Goal: Information Seeking & Learning: Learn about a topic

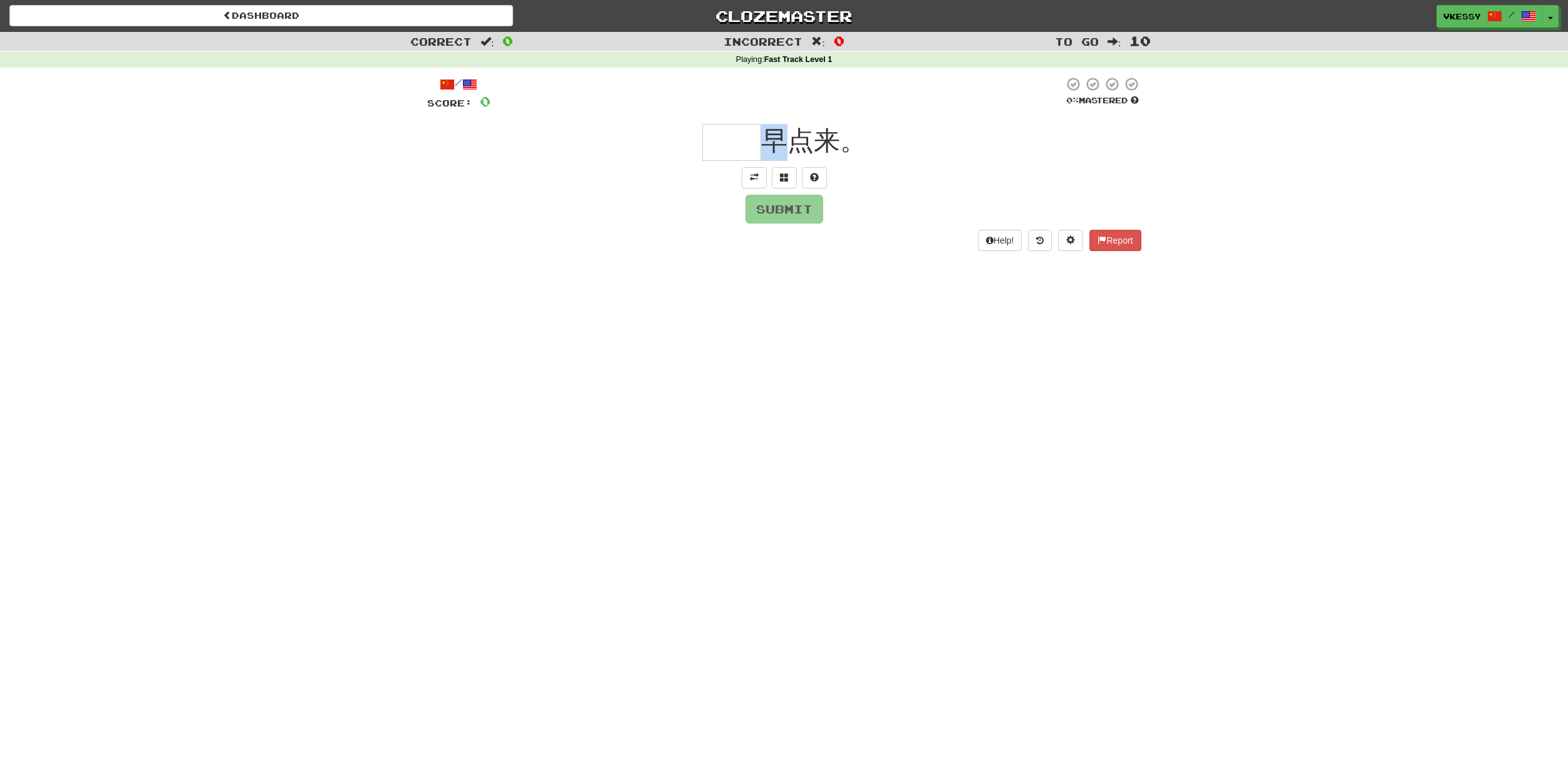
drag, startPoint x: 782, startPoint y: 144, endPoint x: 766, endPoint y: 144, distance: 16.0
click at [766, 144] on span "早点来。" at bounding box center [814, 140] width 105 height 29
click at [775, 146] on span "早点来。" at bounding box center [814, 140] width 105 height 29
click at [752, 181] on span at bounding box center [754, 177] width 9 height 9
click at [750, 154] on input "text" at bounding box center [732, 142] width 59 height 37
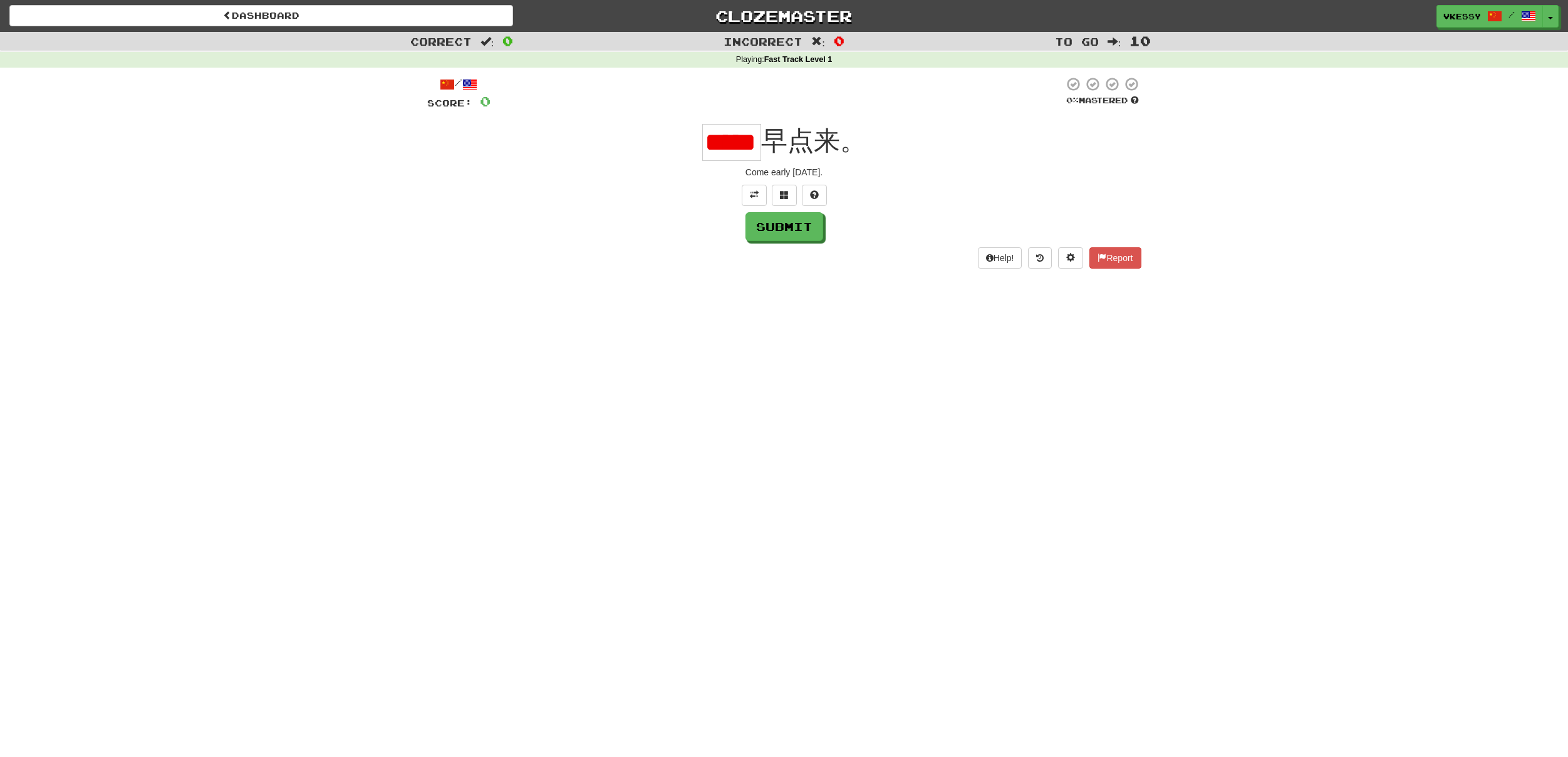
scroll to position [0, 2]
type input "*"
click at [733, 133] on input "text" at bounding box center [732, 142] width 59 height 37
type input "**"
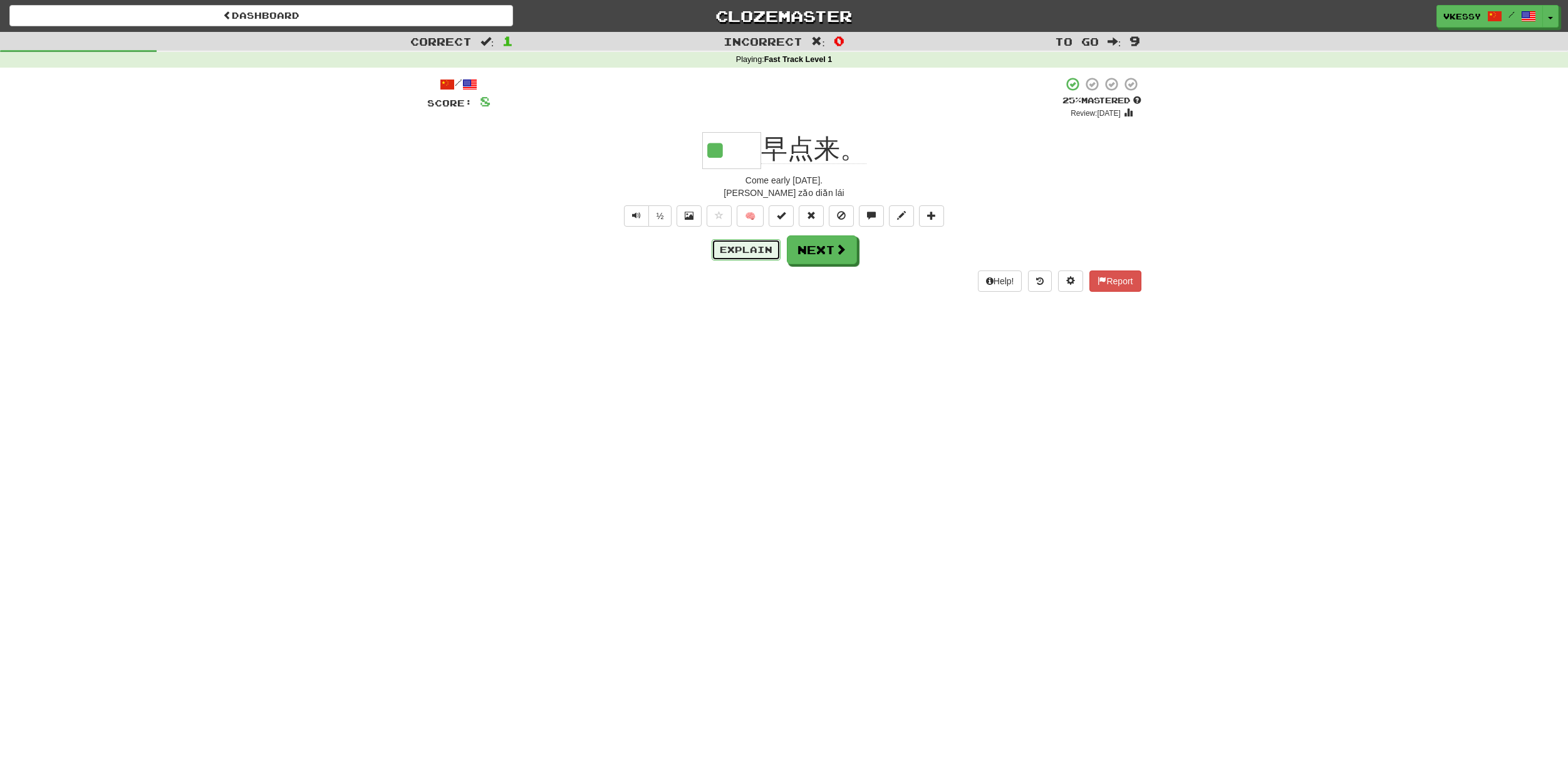
click at [738, 260] on button "Explain" at bounding box center [746, 250] width 69 height 21
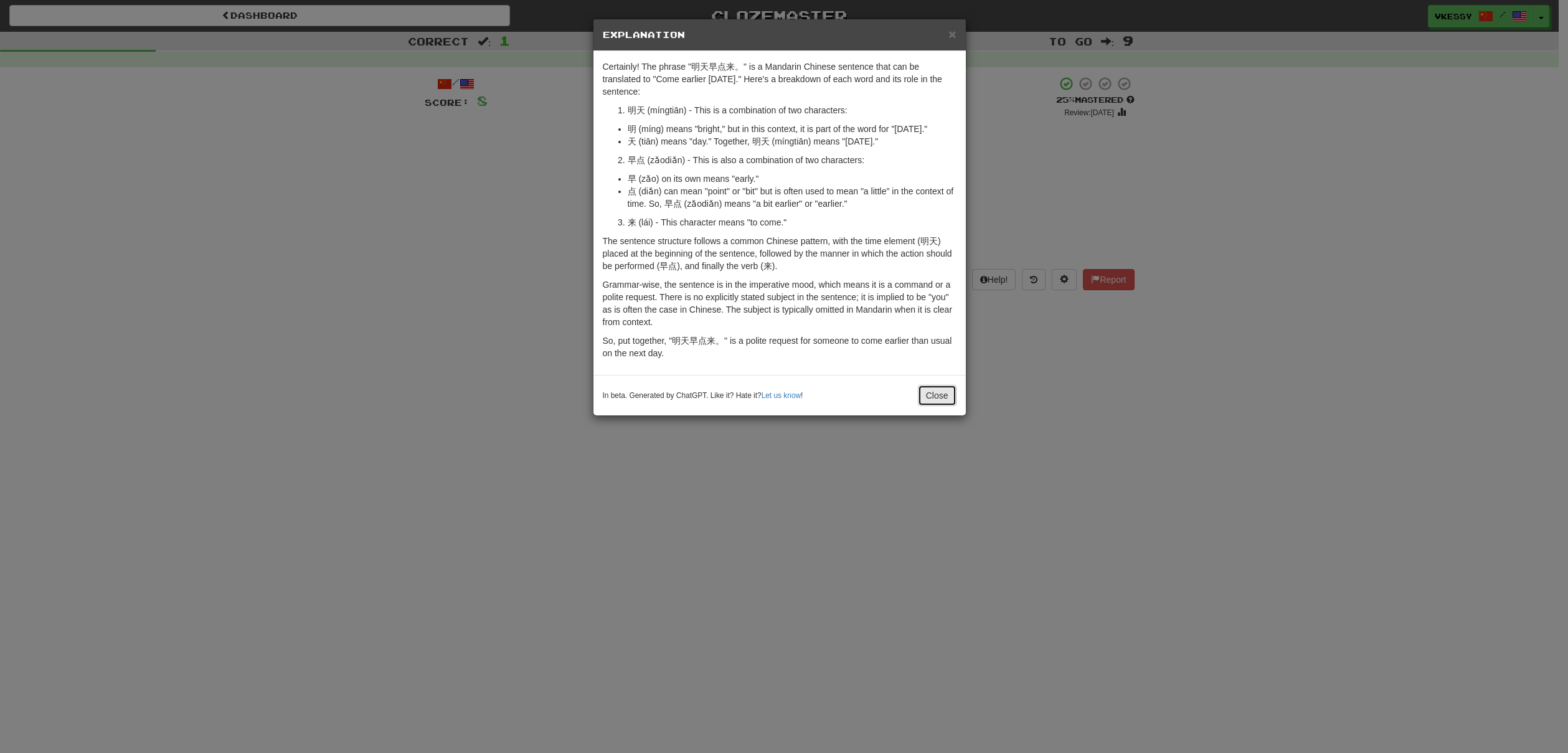
click at [938, 400] on button "Close" at bounding box center [937, 395] width 39 height 21
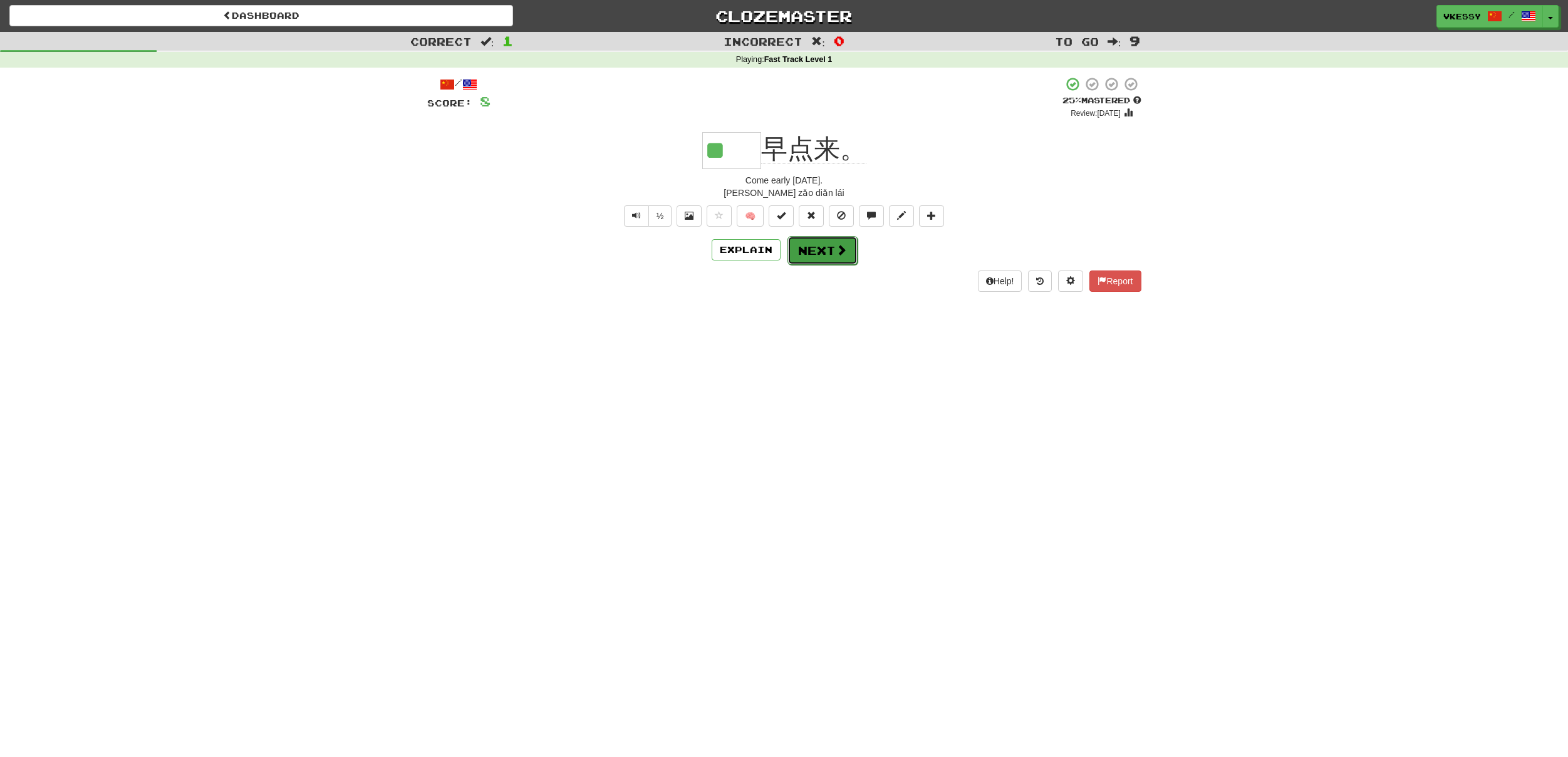
click at [839, 259] on button "Next" at bounding box center [822, 250] width 70 height 29
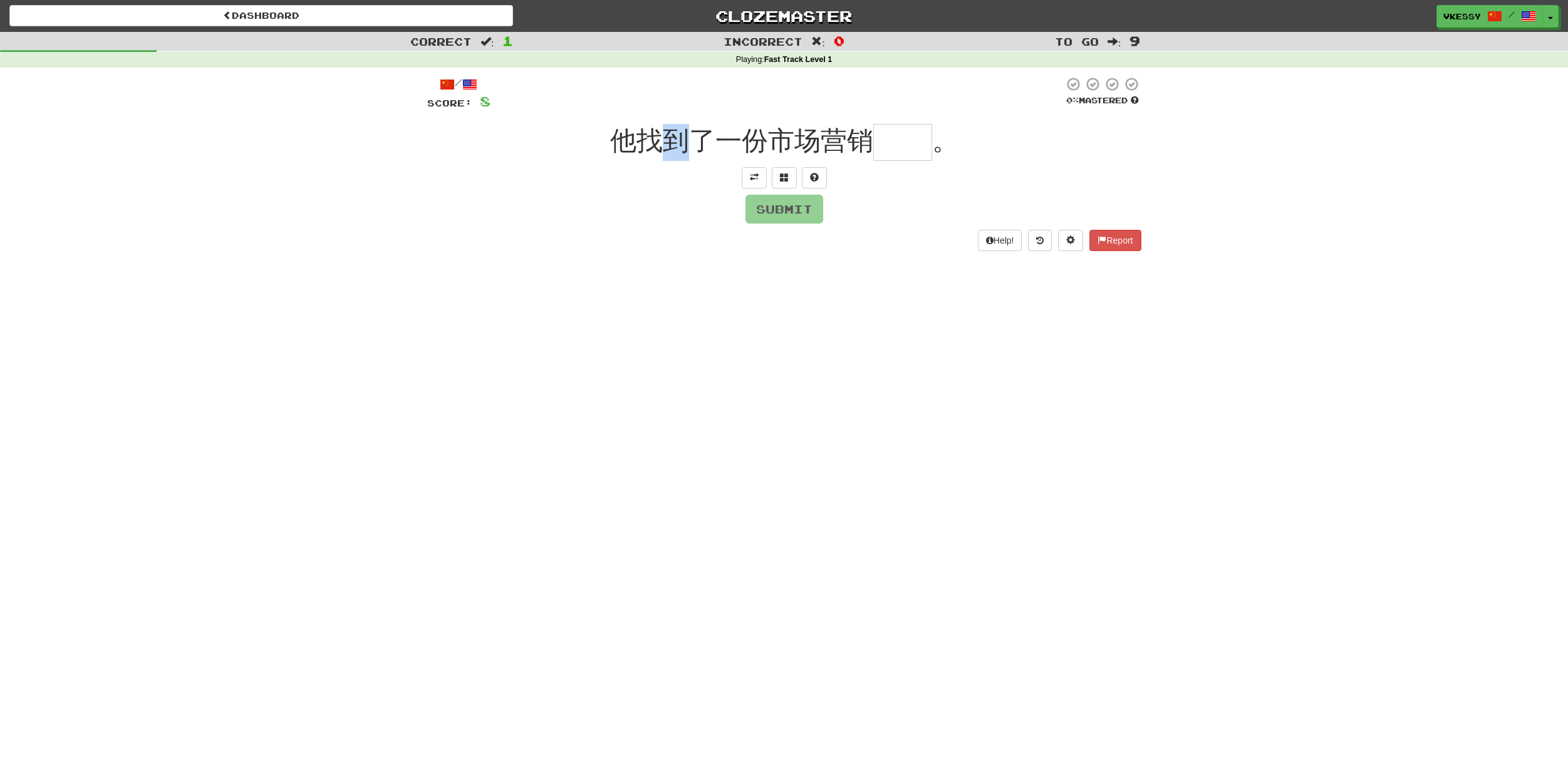
click at [683, 143] on span "他找到了一份市场营销" at bounding box center [742, 140] width 263 height 29
click at [750, 169] on button at bounding box center [754, 178] width 25 height 21
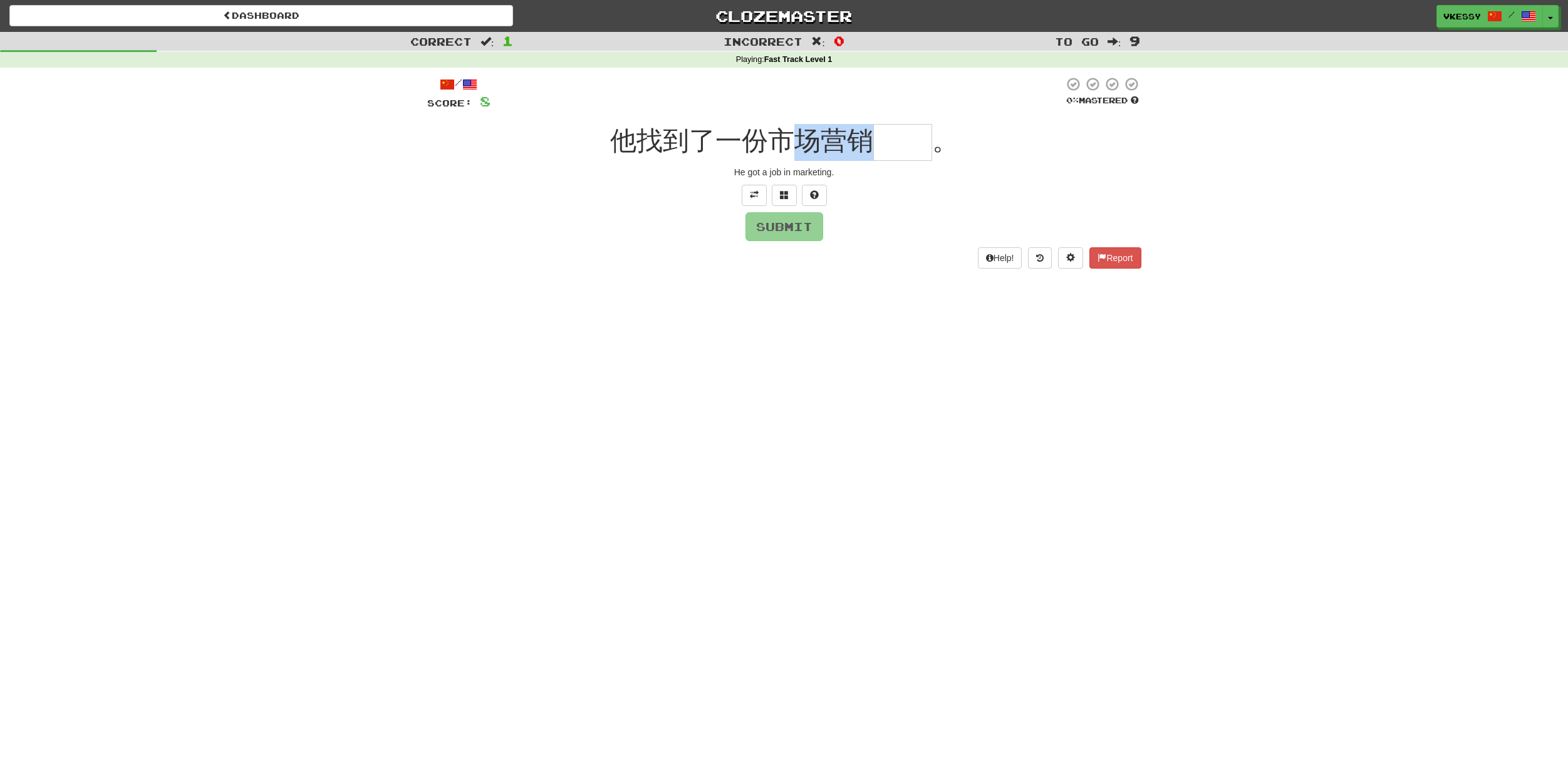
drag, startPoint x: 795, startPoint y: 150, endPoint x: 833, endPoint y: 145, distance: 38.3
click at [864, 146] on span "他找到了一份市场营销" at bounding box center [742, 140] width 263 height 29
click at [833, 145] on span "他找到了一份市场营销" at bounding box center [742, 140] width 263 height 29
click at [776, 188] on button at bounding box center [784, 195] width 25 height 21
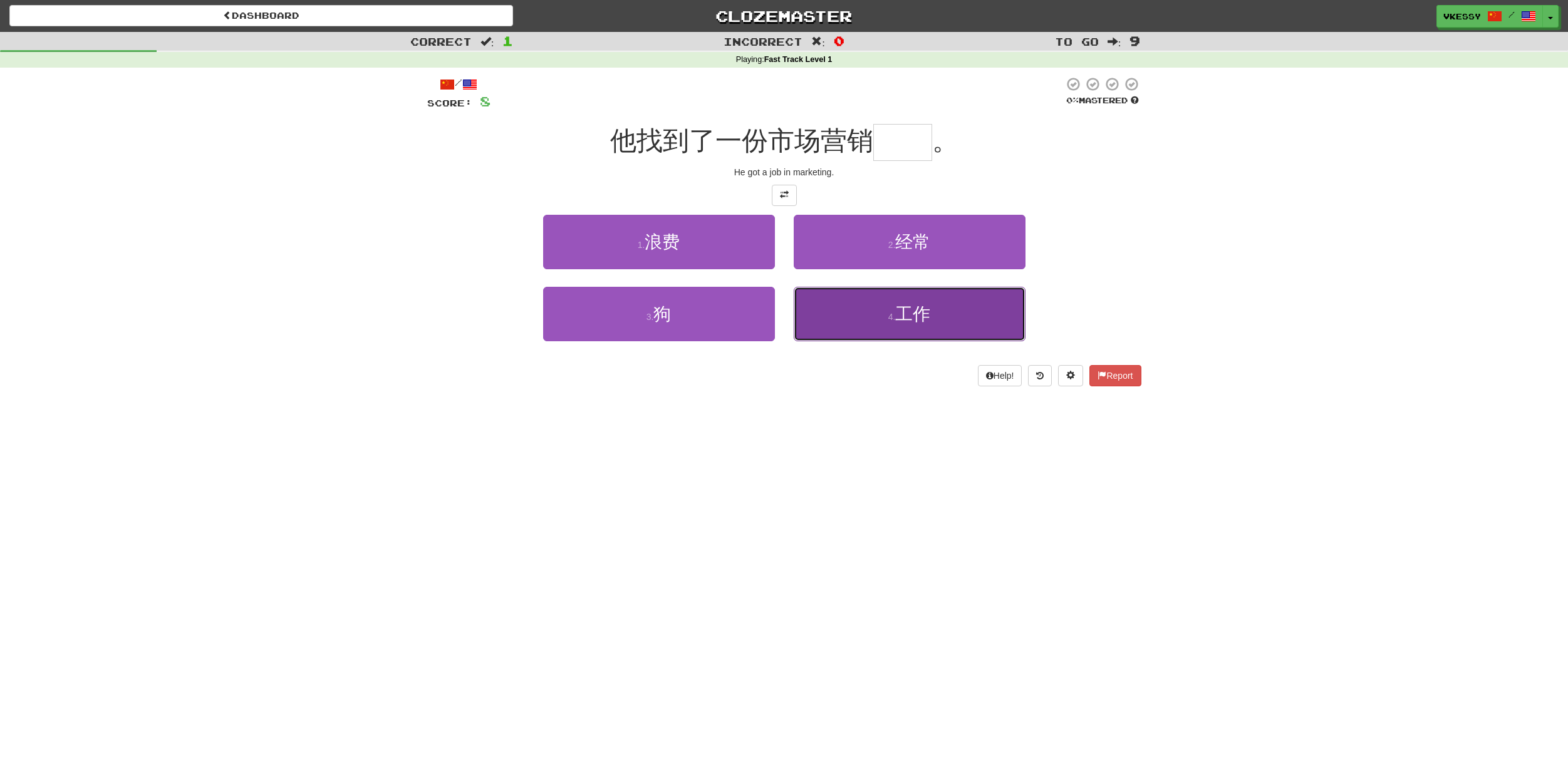
click at [856, 318] on button "4 . 工作" at bounding box center [910, 313] width 232 height 55
type input "**"
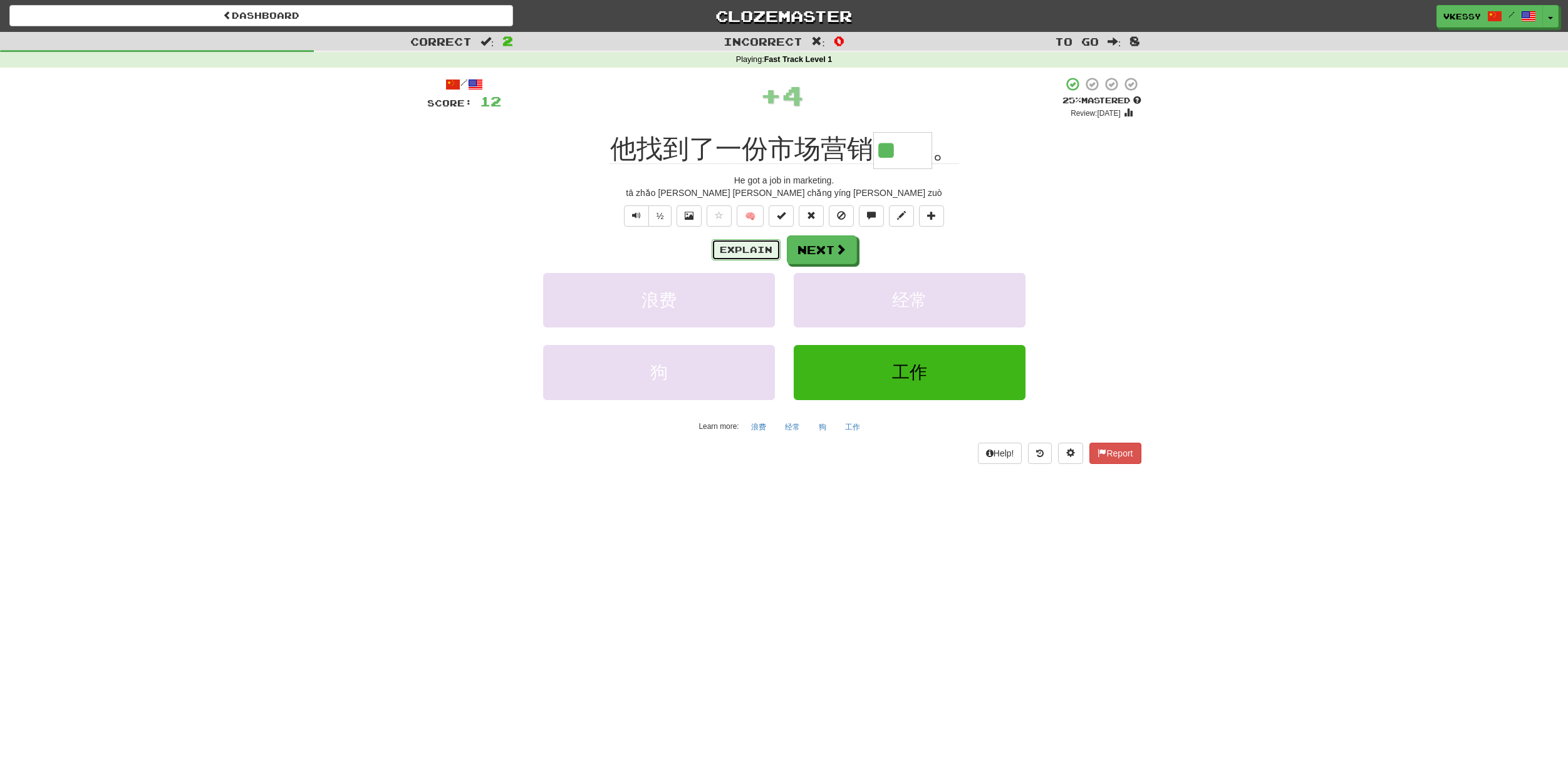
click at [750, 242] on button "Explain" at bounding box center [746, 250] width 69 height 21
click at [820, 249] on button "Next" at bounding box center [822, 250] width 70 height 29
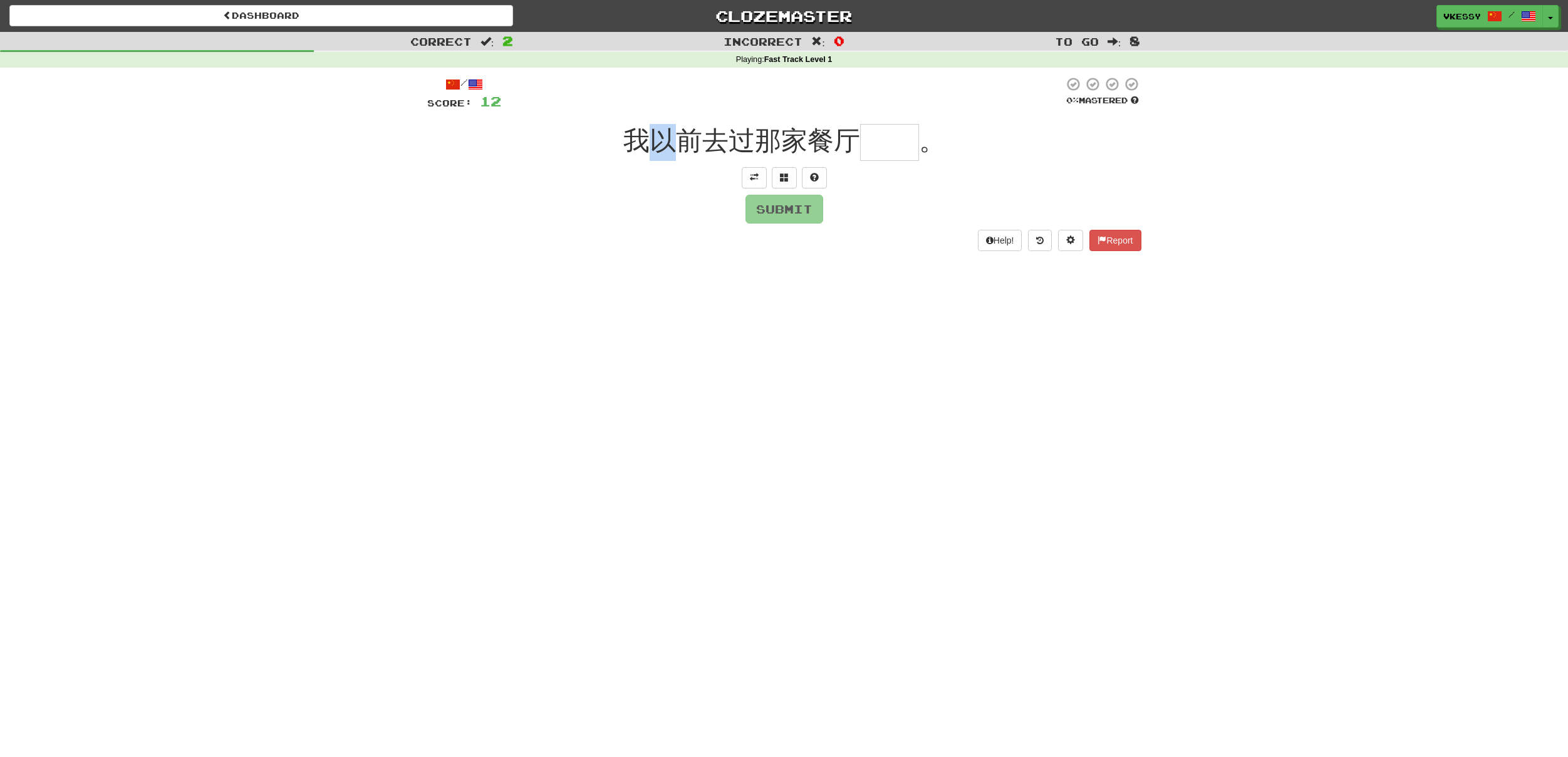
click at [676, 148] on span "我以前去过那家餐厅" at bounding box center [742, 140] width 237 height 29
click at [677, 147] on span "我以前去过那家餐厅" at bounding box center [742, 140] width 237 height 29
drag, startPoint x: 681, startPoint y: 144, endPoint x: 698, endPoint y: 138, distance: 18.0
click at [698, 142] on span "我以前去过那家餐厅" at bounding box center [742, 140] width 237 height 29
click at [699, 119] on div "/ Score: 12 0 % Mastered 我以前去过那家餐厅 。 Submit Help! Report" at bounding box center [784, 163] width 714 height 174
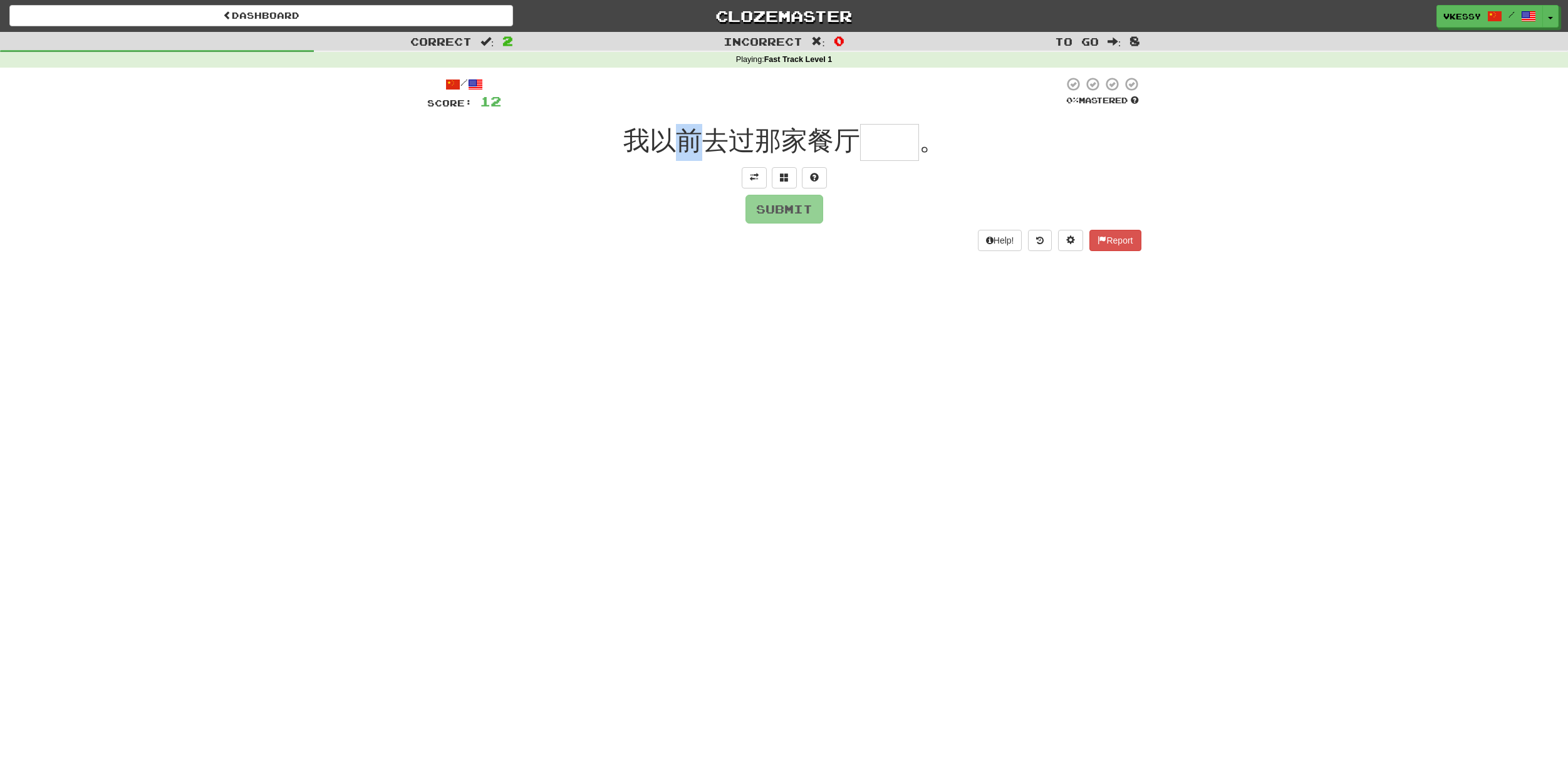
click at [672, 134] on span "我以前去过那家餐厅" at bounding box center [742, 140] width 237 height 29
drag, startPoint x: 649, startPoint y: 139, endPoint x: 694, endPoint y: 138, distance: 45.0
click at [694, 138] on span "我以前去过那家餐厅" at bounding box center [742, 140] width 237 height 29
drag, startPoint x: 682, startPoint y: 143, endPoint x: 695, endPoint y: 144, distance: 13.0
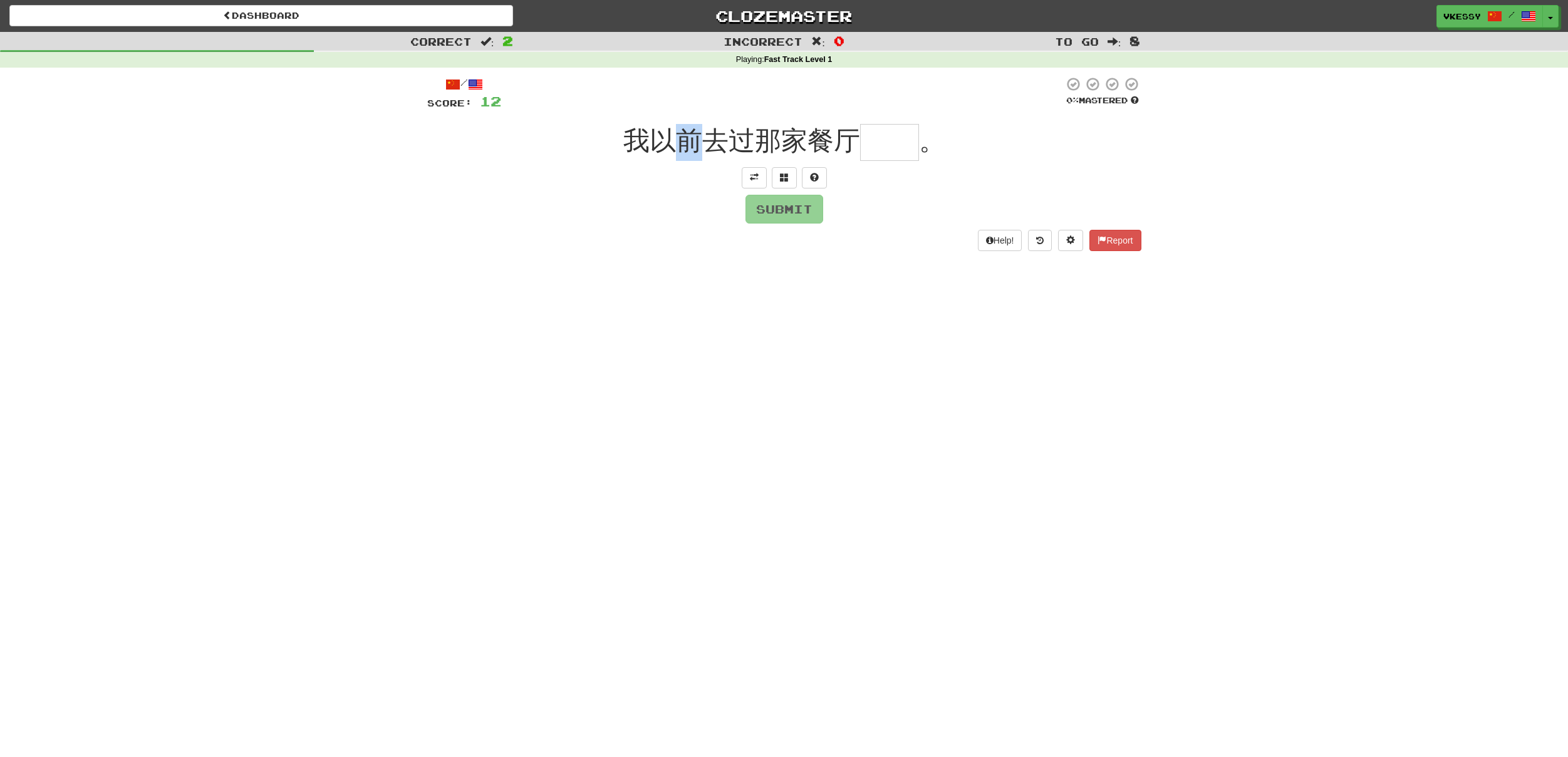
click at [695, 144] on span "我以前去过那家餐厅" at bounding box center [742, 140] width 237 height 29
click at [742, 171] on button at bounding box center [754, 178] width 25 height 21
click at [789, 185] on button at bounding box center [784, 195] width 25 height 21
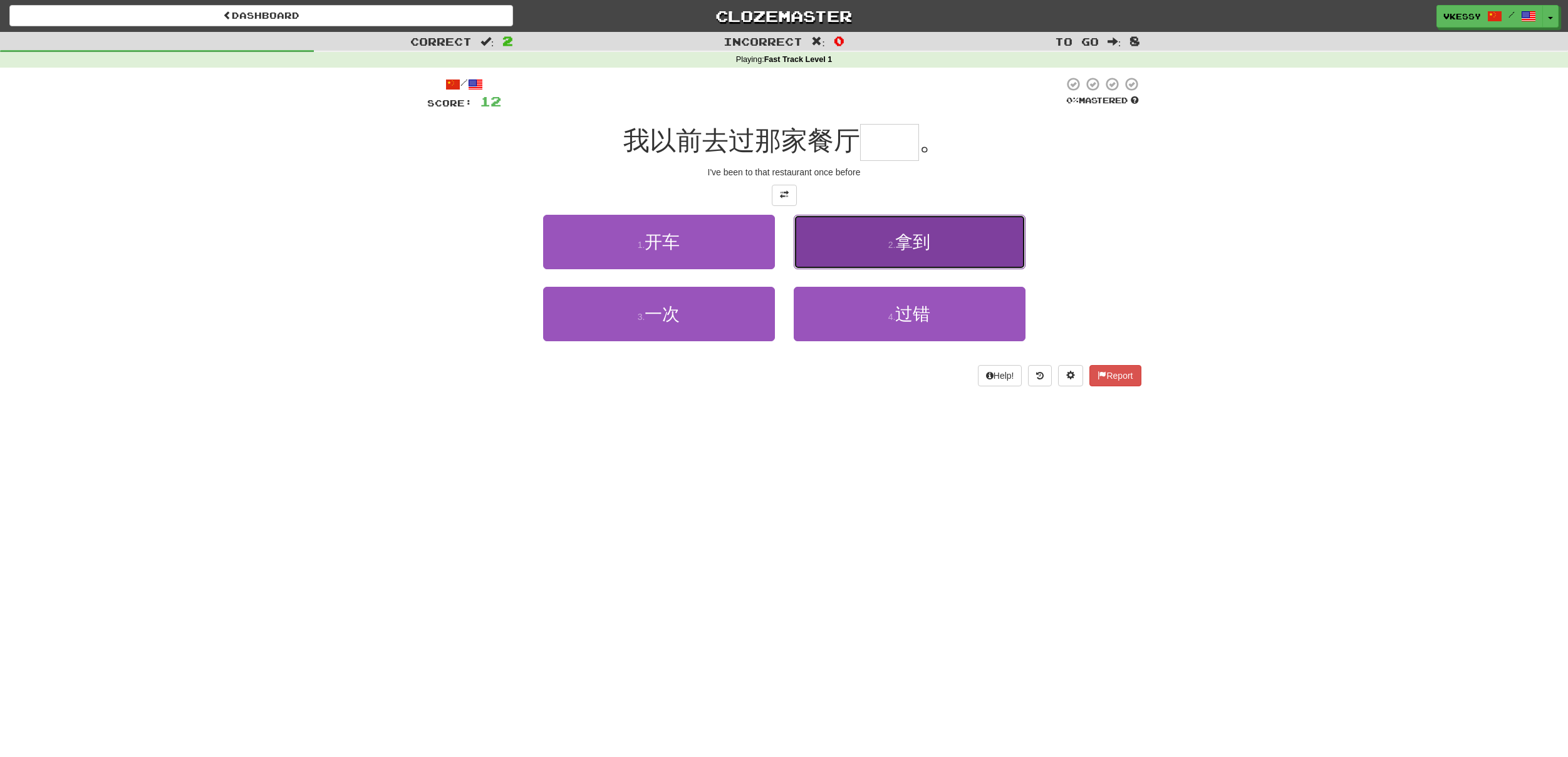
click at [876, 249] on button "2 . 拿到" at bounding box center [910, 242] width 232 height 55
type input "**"
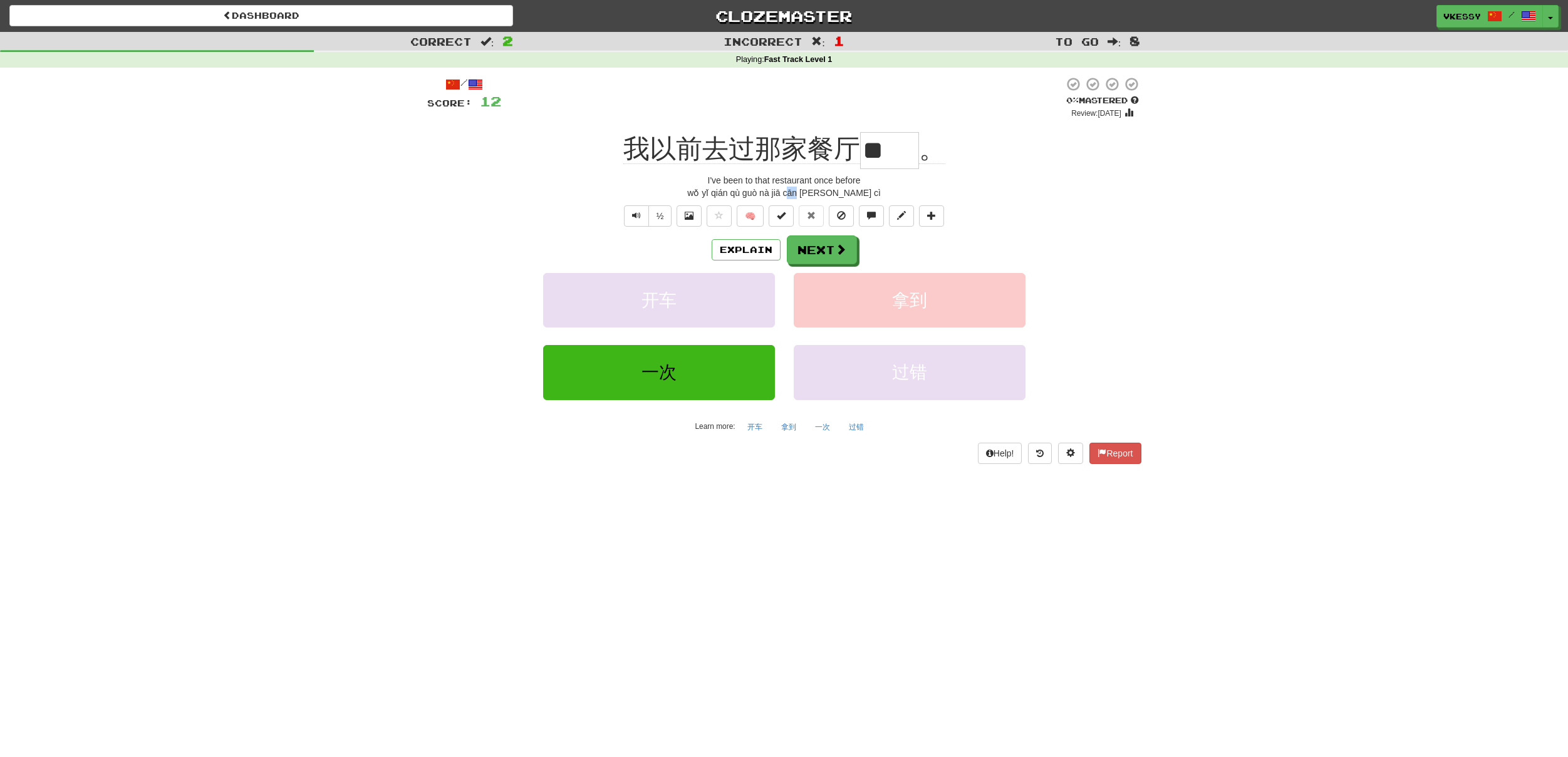
drag, startPoint x: 809, startPoint y: 192, endPoint x: 821, endPoint y: 192, distance: 12.0
click at [821, 192] on div "wǒ yǐ qián qù guò nà jiā cān tīng yī cì" at bounding box center [784, 193] width 714 height 13
click at [820, 192] on div "wǒ yǐ qián qù guò nà jiā cān tīng yī cì" at bounding box center [784, 193] width 714 height 13
drag, startPoint x: 842, startPoint y: 190, endPoint x: 860, endPoint y: 195, distance: 18.7
click at [860, 195] on div "wǒ yǐ qián qù guò nà jiā cān tīng yī cì" at bounding box center [784, 193] width 714 height 13
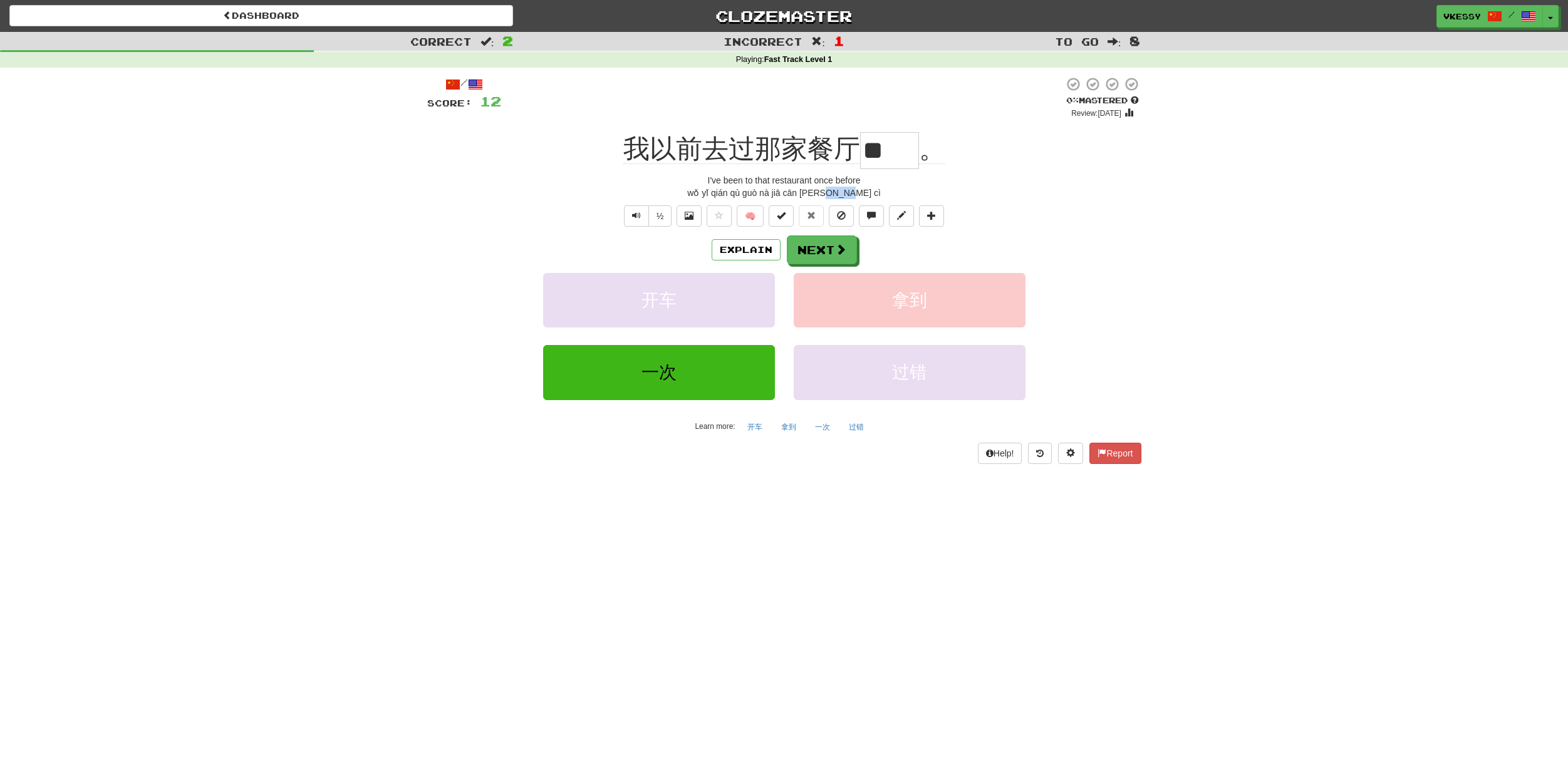
click at [860, 195] on div "wǒ yǐ qián qù guò nà jiā cān tīng yī cì" at bounding box center [784, 193] width 714 height 13
click at [831, 255] on button "Next" at bounding box center [822, 250] width 70 height 29
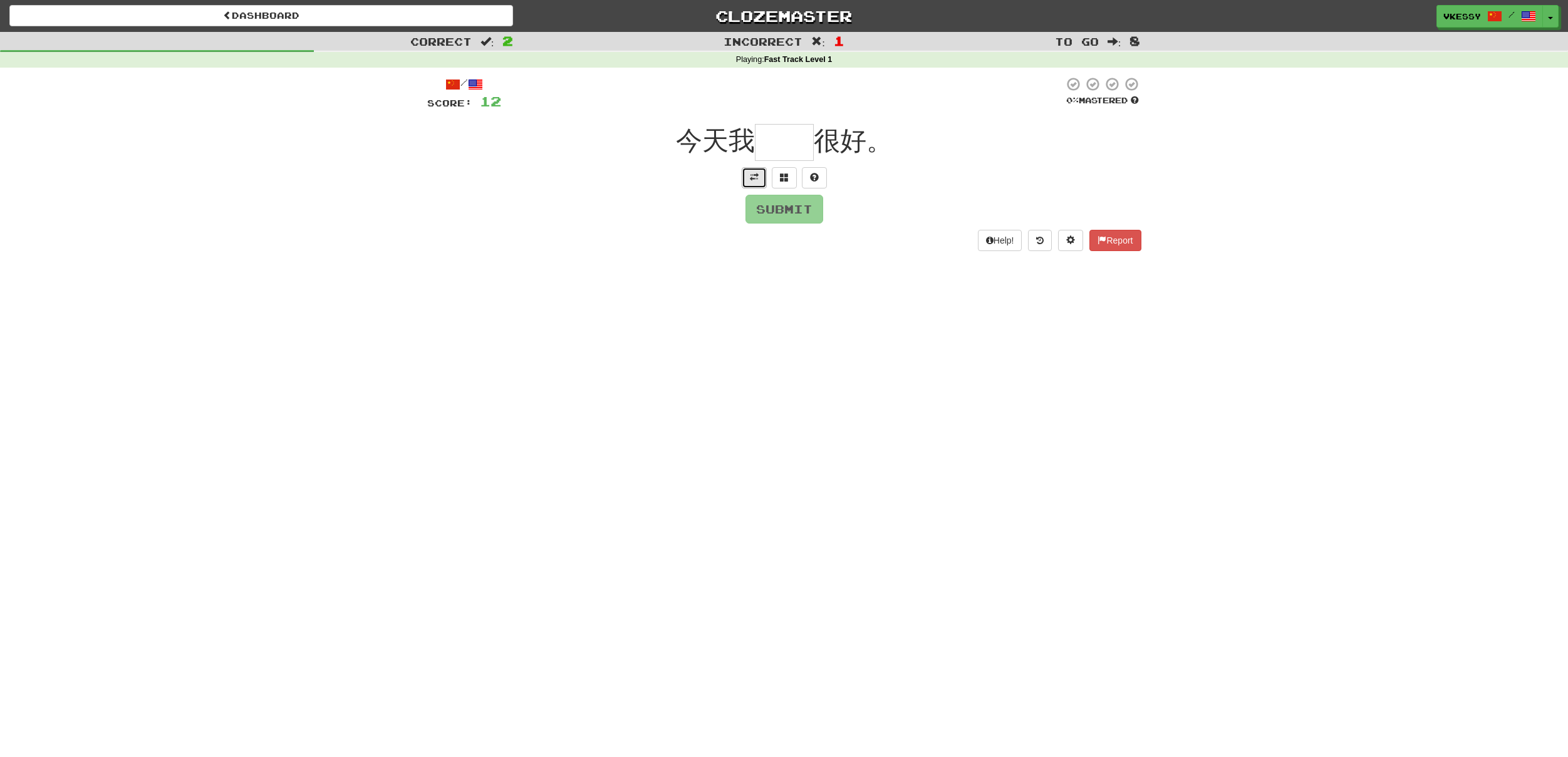
click at [762, 177] on button at bounding box center [754, 178] width 25 height 21
click at [759, 189] on button at bounding box center [754, 195] width 25 height 21
click at [797, 138] on input "text" at bounding box center [784, 142] width 59 height 37
click at [784, 176] on span at bounding box center [784, 177] width 9 height 9
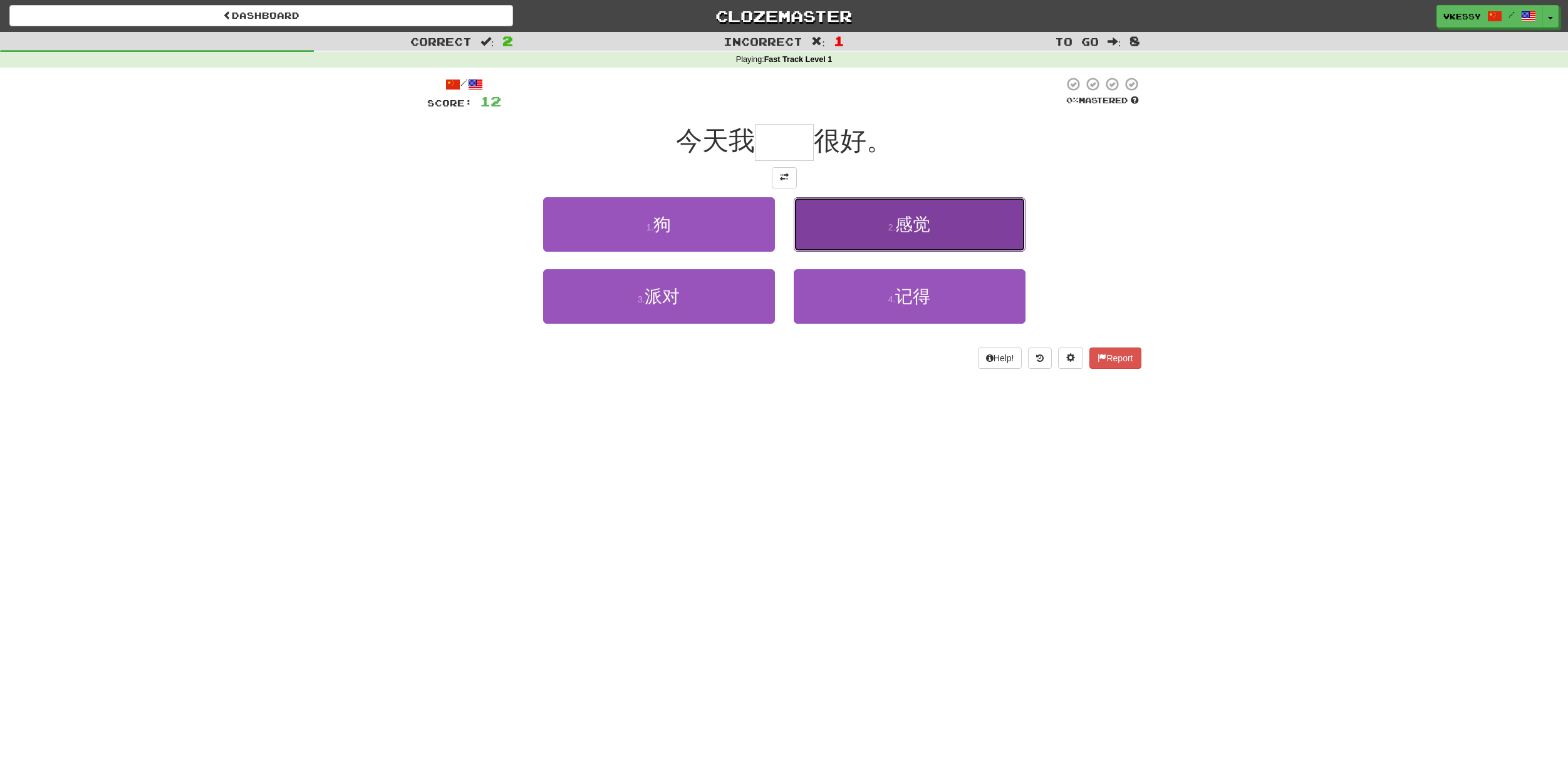
click at [907, 245] on button "2 . 感觉" at bounding box center [910, 224] width 232 height 55
type input "**"
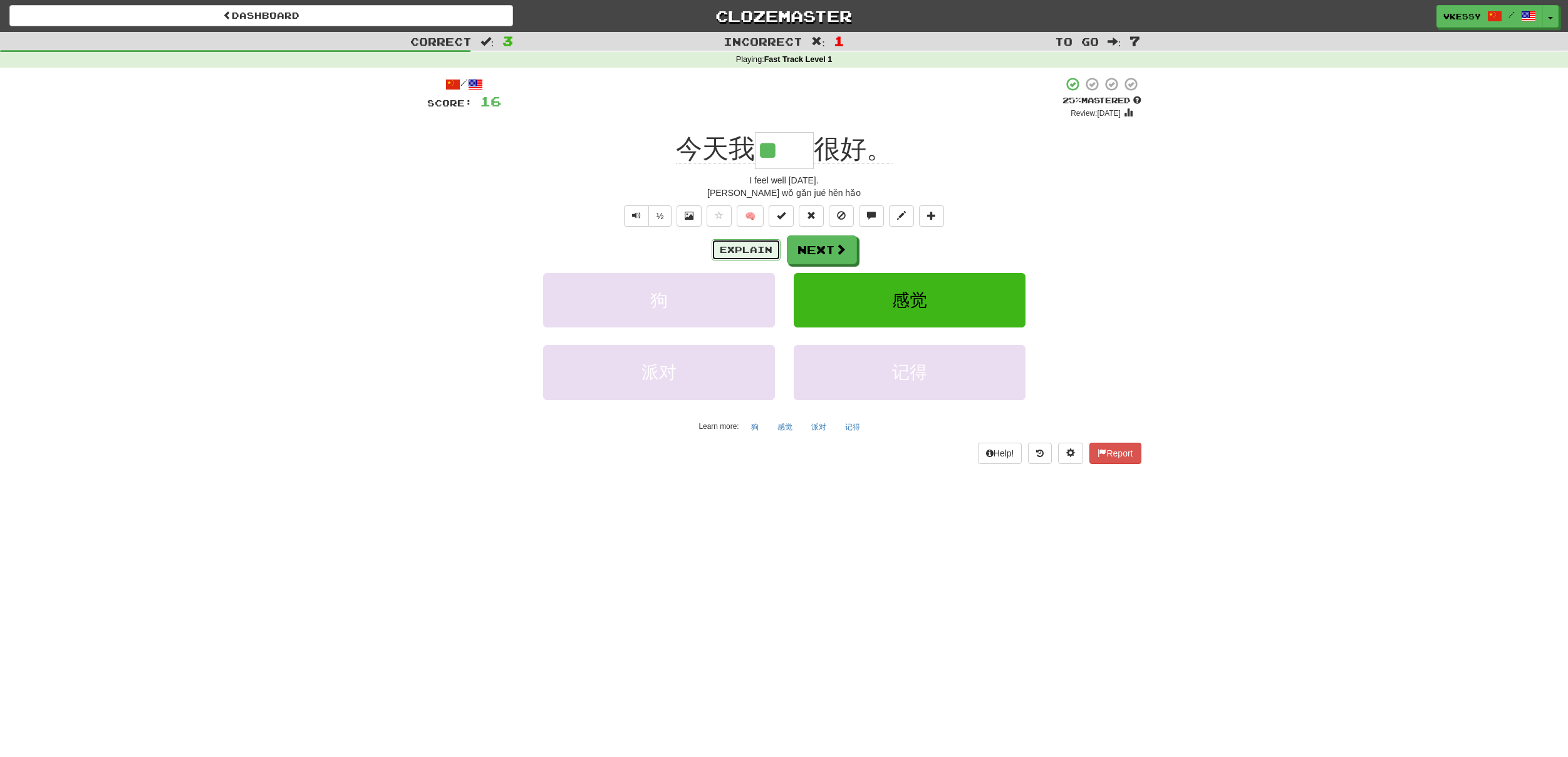
click at [744, 254] on button "Explain" at bounding box center [746, 250] width 69 height 21
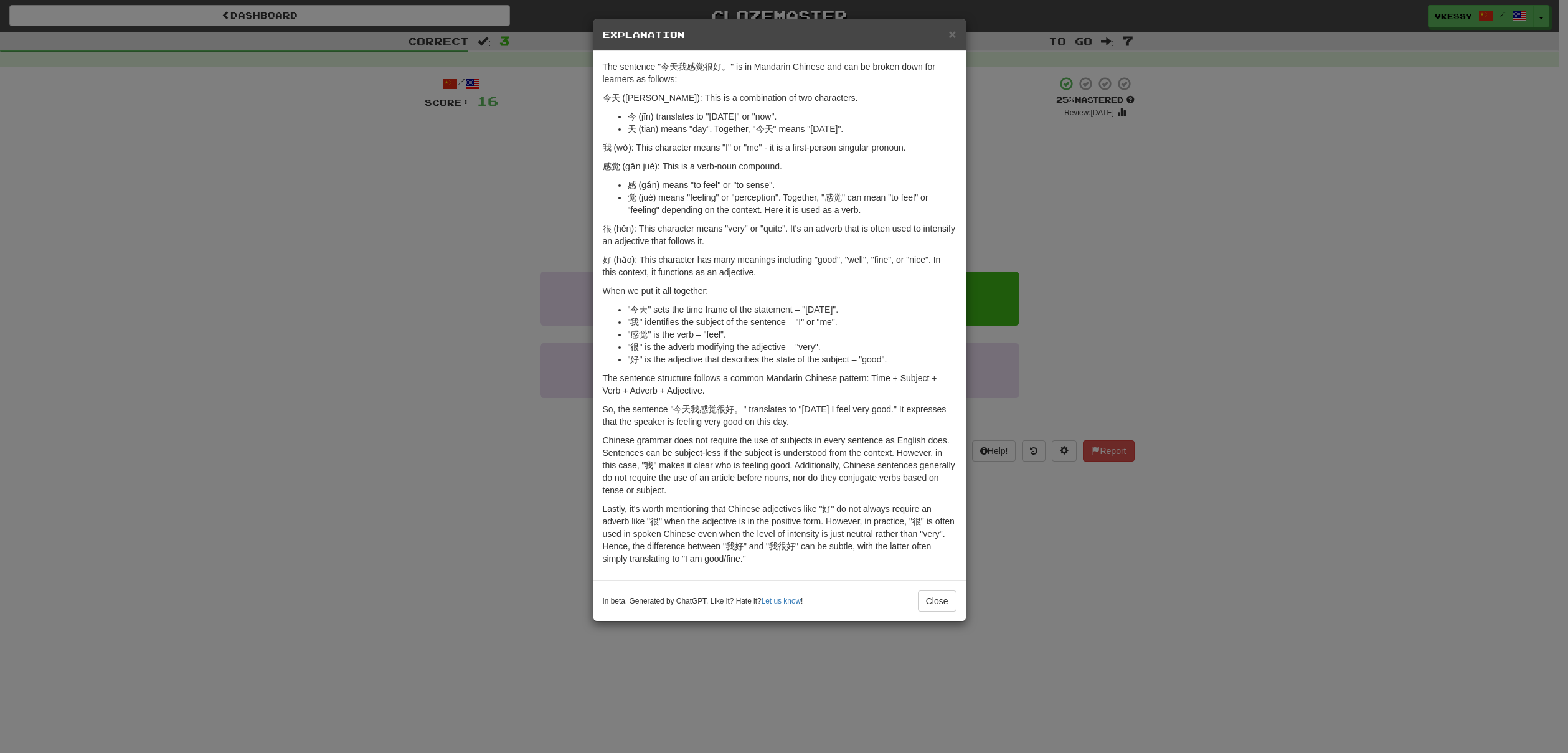
click at [1087, 209] on div "× Explanation The sentence "今天我感觉很好。" is in Mandarin Chinese and can be broken …" at bounding box center [784, 376] width 1568 height 753
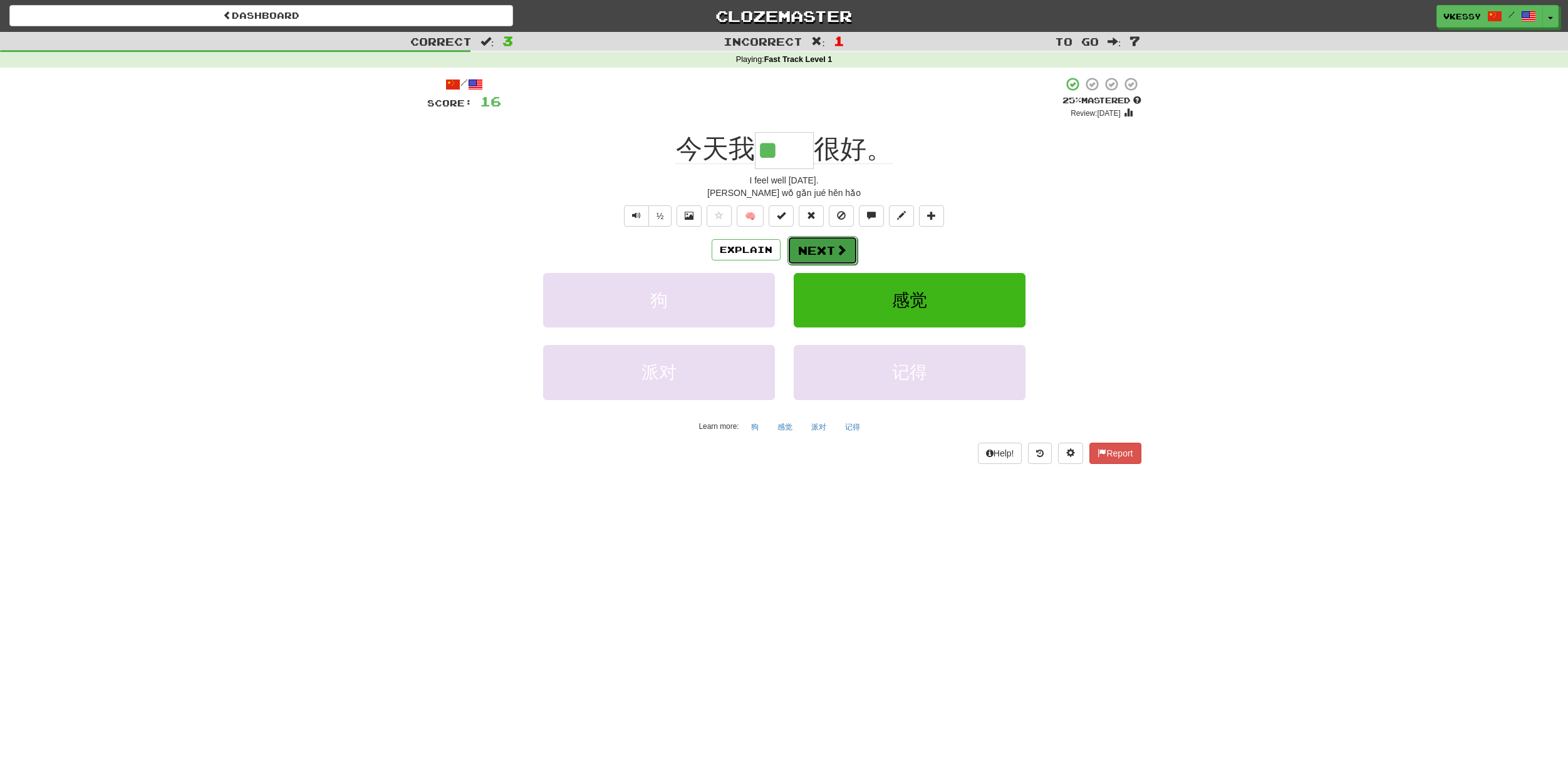
click at [845, 255] on span at bounding box center [841, 250] width 11 height 11
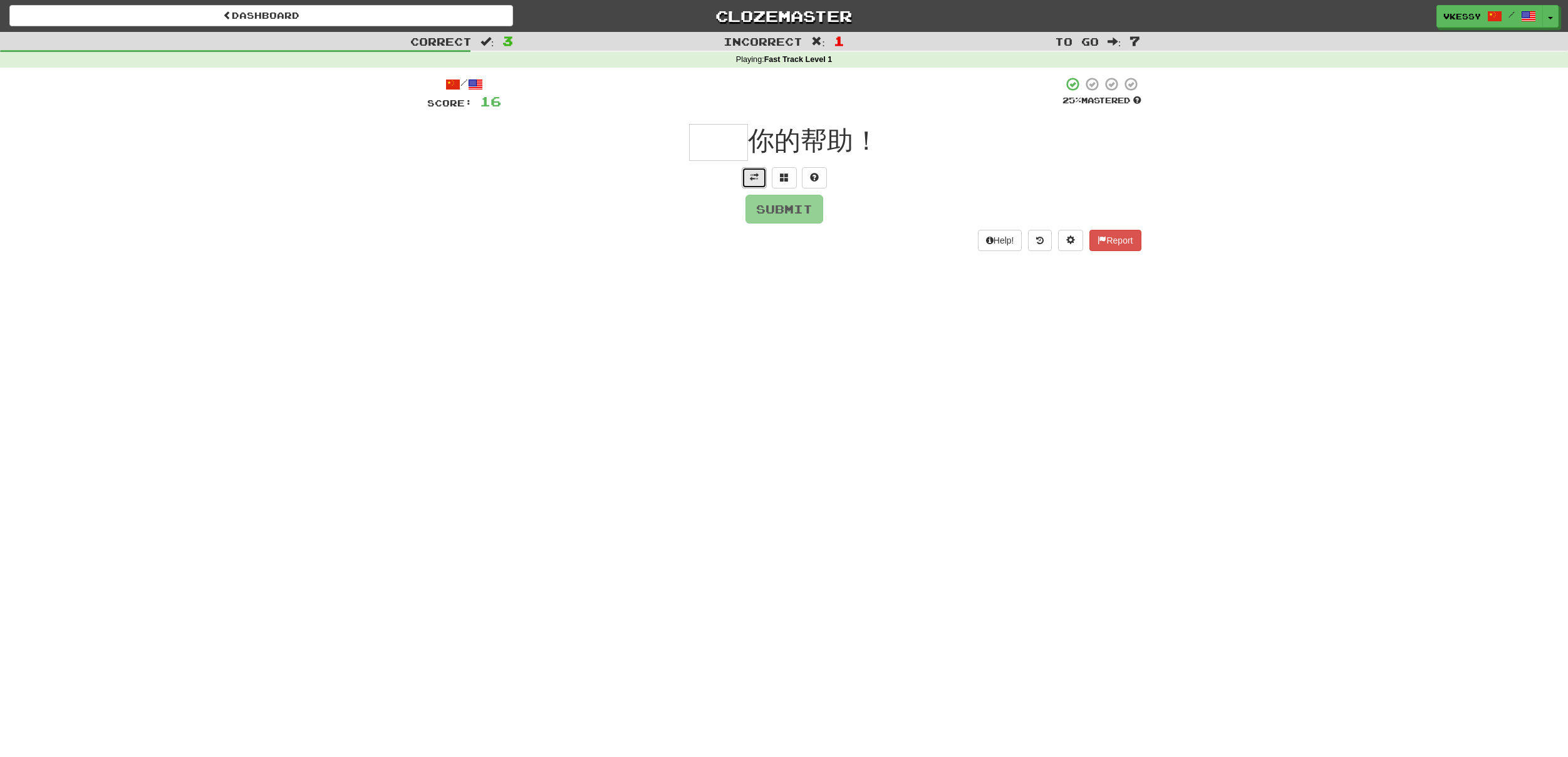
click at [764, 185] on button at bounding box center [754, 178] width 25 height 21
click at [784, 207] on div "/ Score: 16 25 % Mastered 你的帮助！ Thanks for your help! Submit Help! Report" at bounding box center [784, 172] width 714 height 192
click at [722, 136] on input "text" at bounding box center [718, 142] width 59 height 37
type input "**"
click at [771, 227] on button "Submit" at bounding box center [784, 227] width 78 height 29
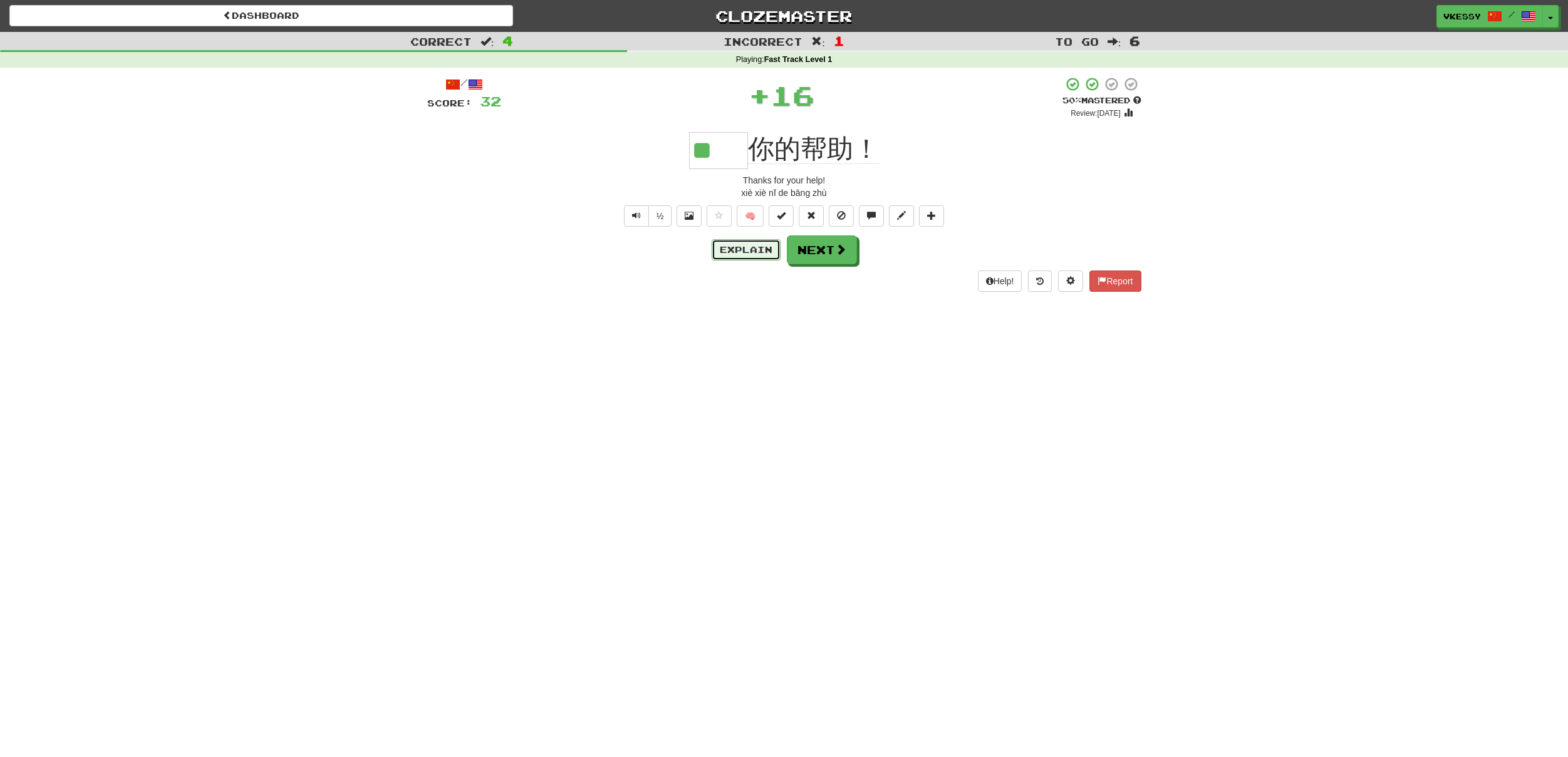
click at [740, 245] on button "Explain" at bounding box center [746, 250] width 69 height 21
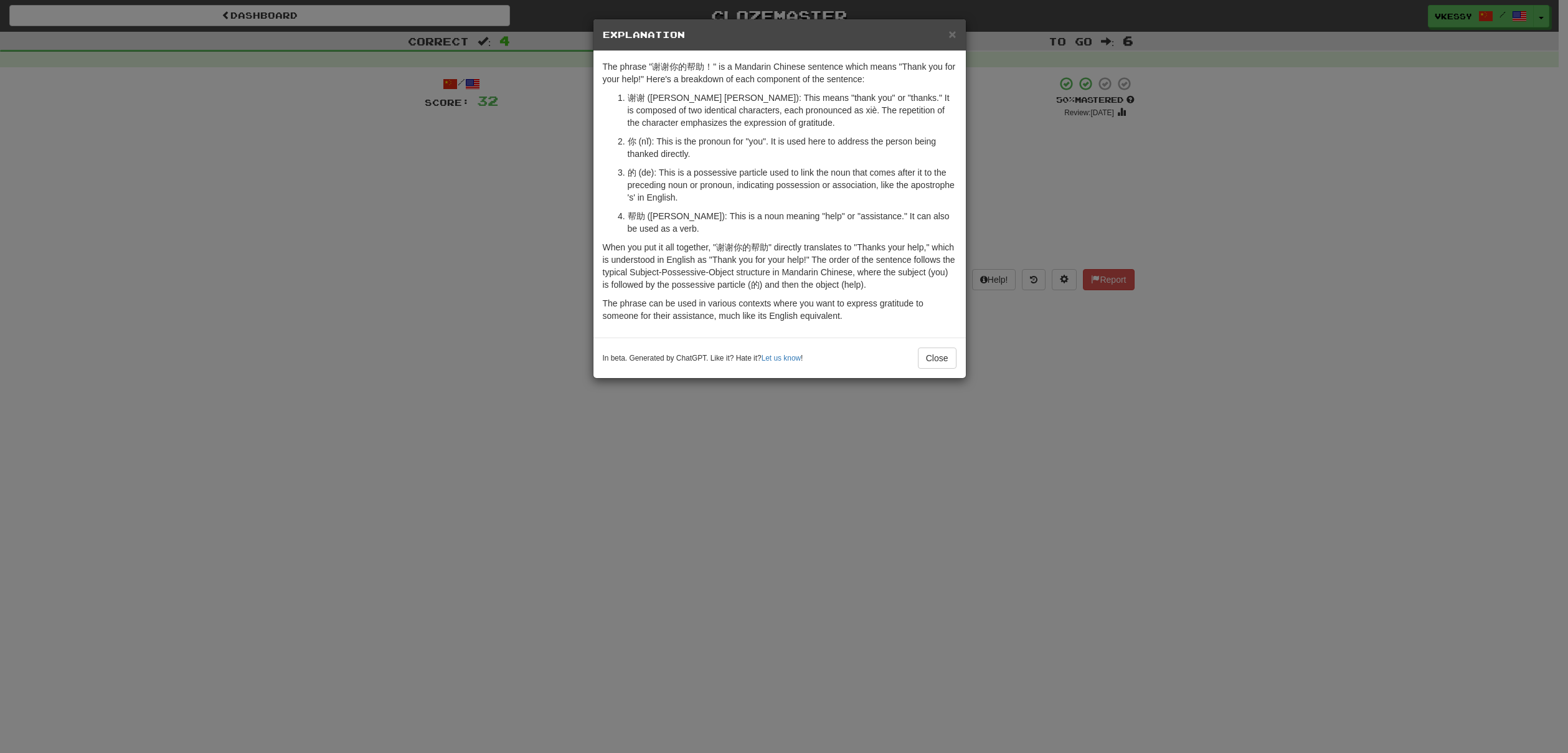
click at [948, 38] on h5 "Explanation" at bounding box center [780, 35] width 353 height 13
click at [953, 35] on span "×" at bounding box center [952, 34] width 8 height 14
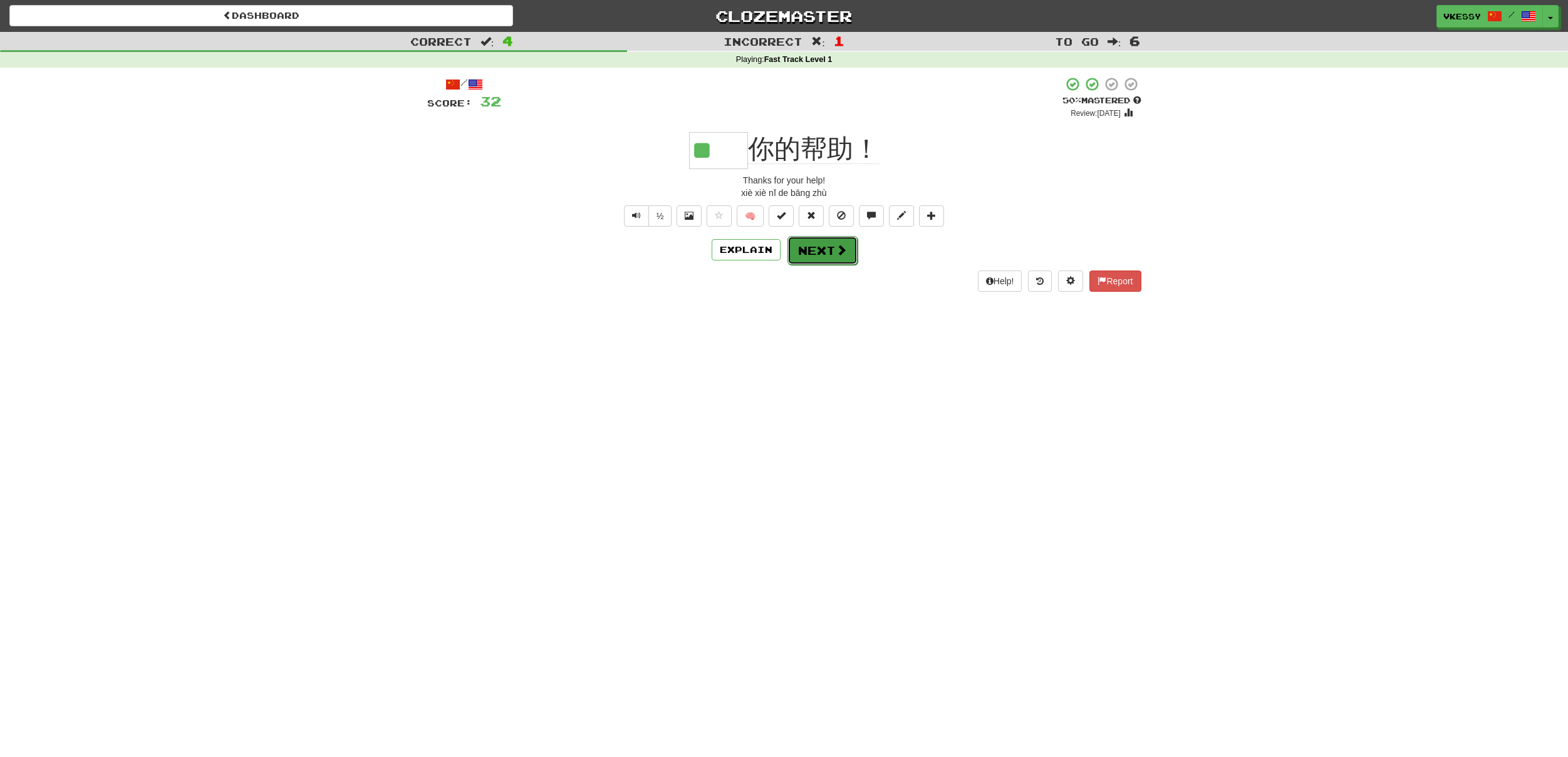
click at [833, 246] on button "Next" at bounding box center [822, 250] width 70 height 29
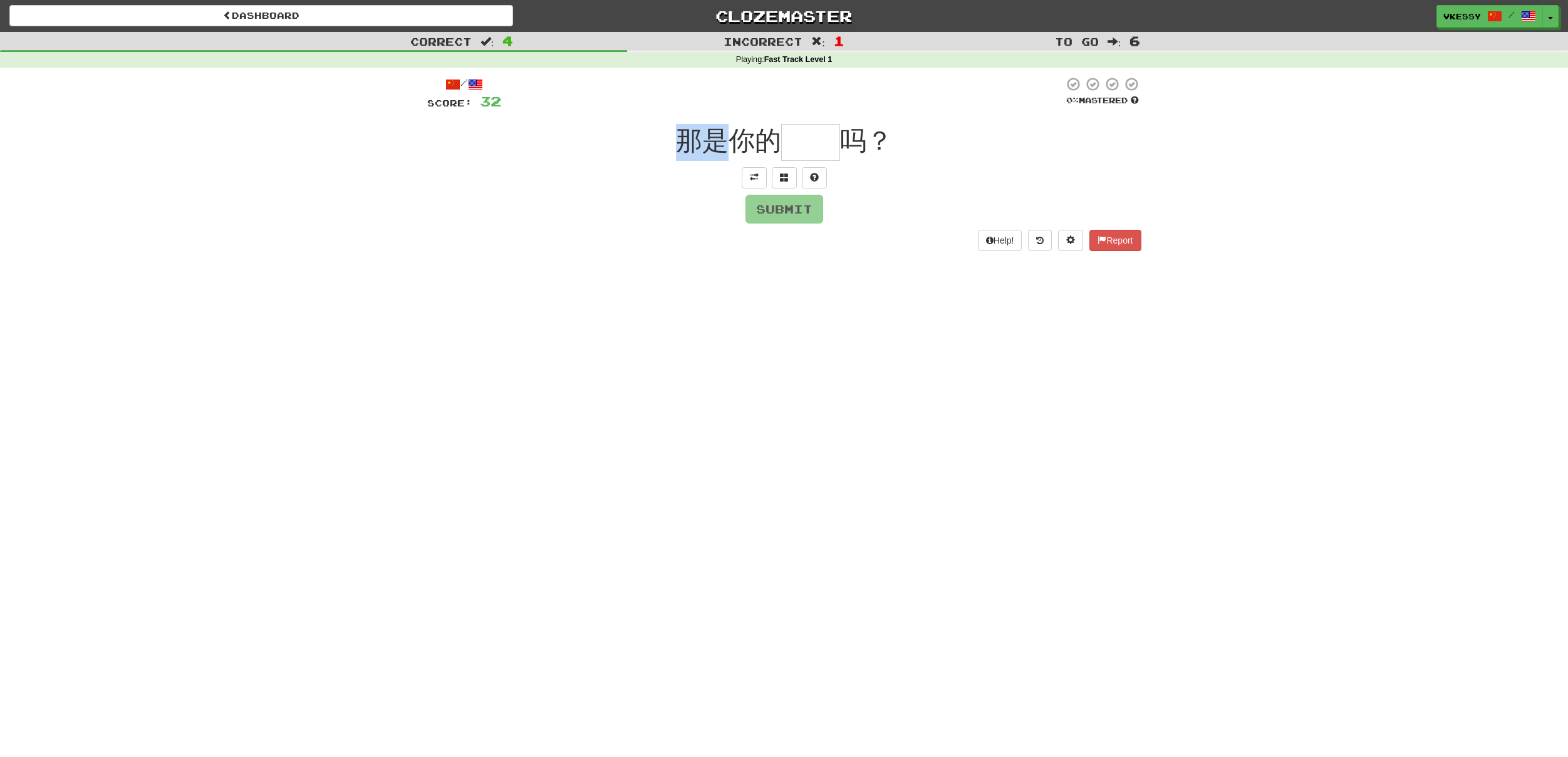
drag, startPoint x: 728, startPoint y: 134, endPoint x: 725, endPoint y: 142, distance: 8.5
click at [725, 142] on div "那是你的 吗？" at bounding box center [784, 142] width 714 height 37
click at [747, 173] on button at bounding box center [754, 178] width 25 height 21
click at [790, 142] on input "text" at bounding box center [811, 142] width 59 height 37
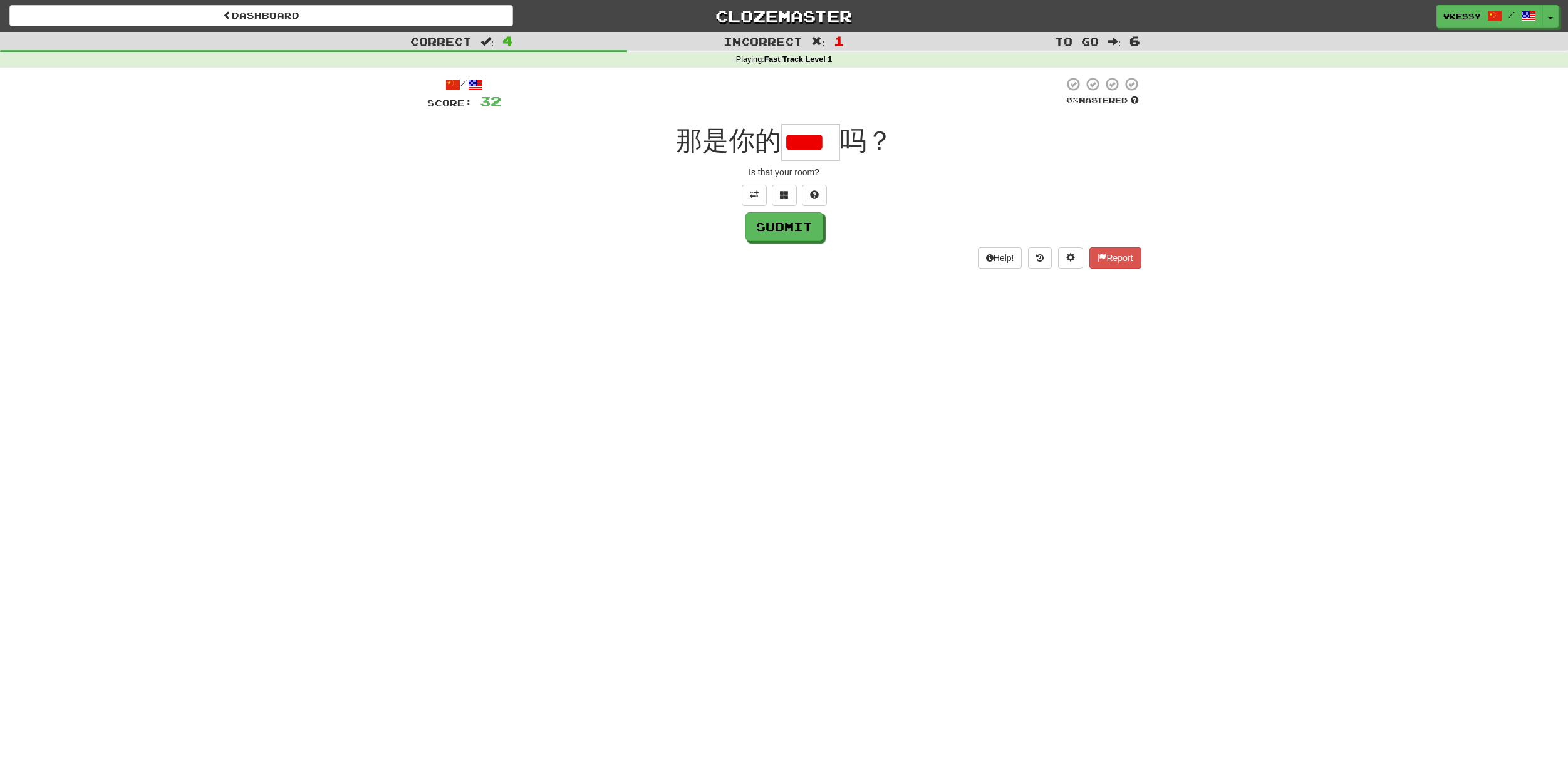
type input "*"
type input "**"
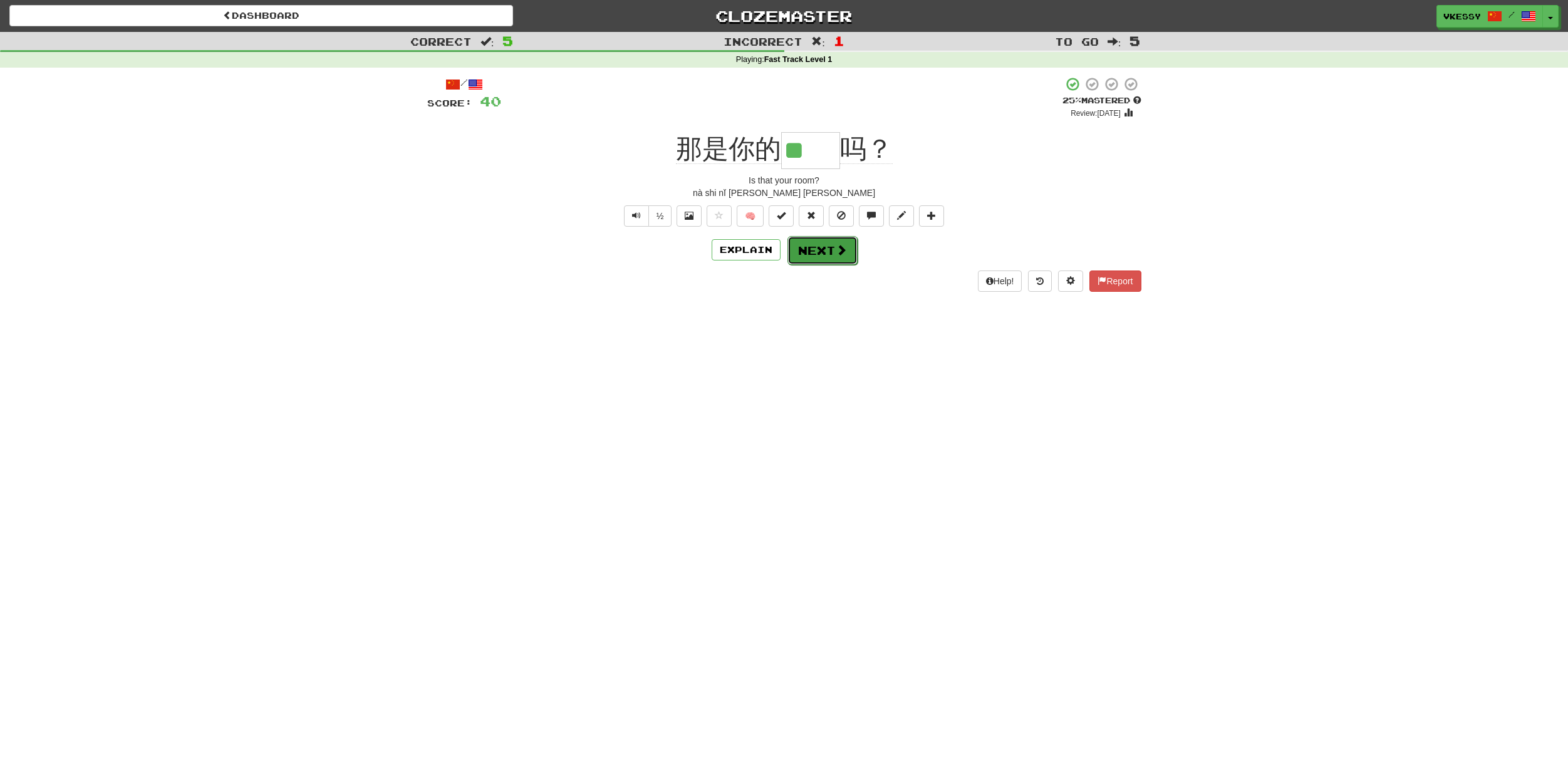
click at [831, 257] on button "Next" at bounding box center [822, 250] width 70 height 29
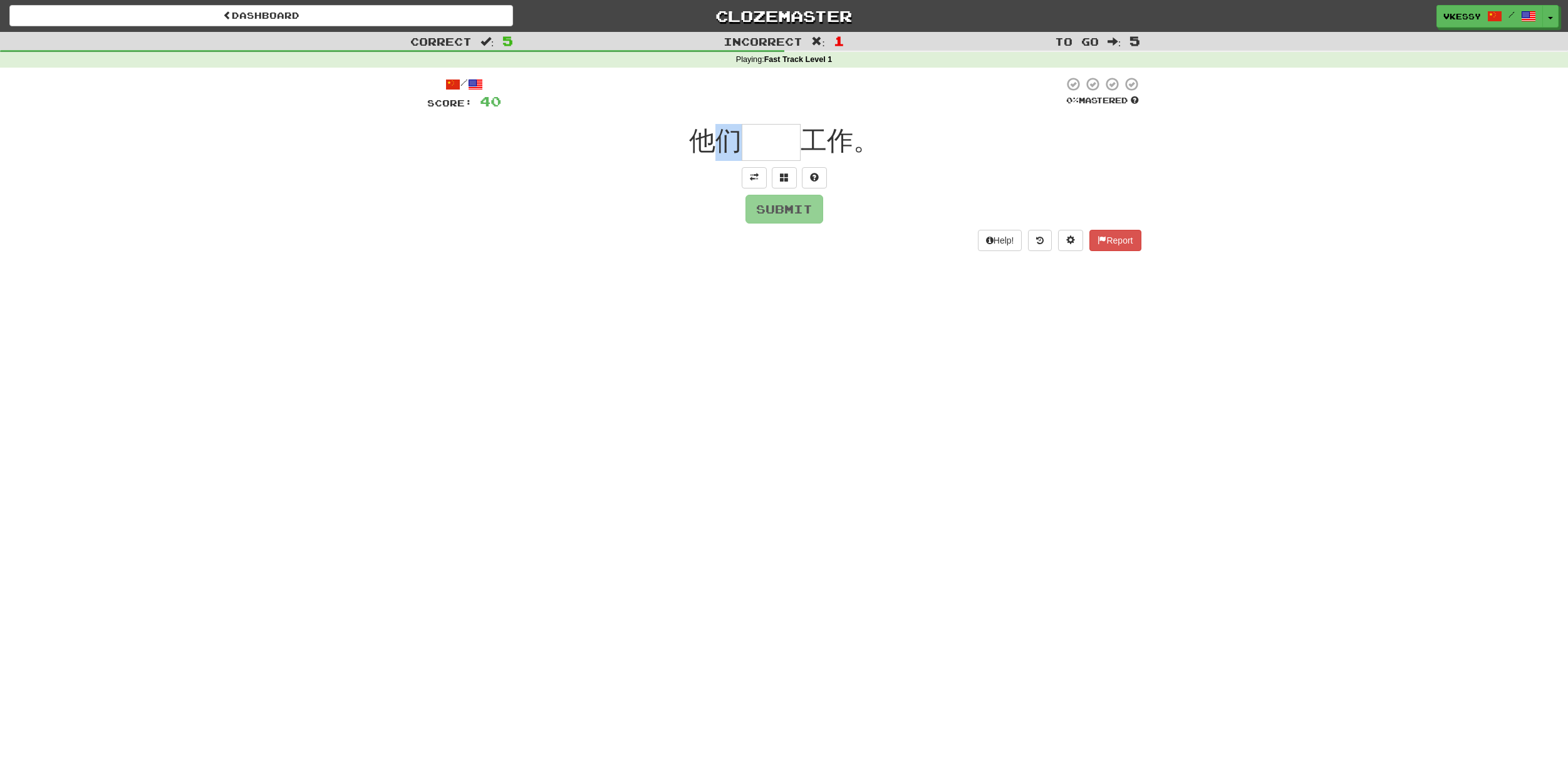
drag, startPoint x: 720, startPoint y: 140, endPoint x: 729, endPoint y: 141, distance: 9.1
click at [729, 141] on span "他们" at bounding box center [715, 140] width 53 height 29
click at [713, 138] on span "他们" at bounding box center [715, 140] width 53 height 29
drag, startPoint x: 845, startPoint y: 144, endPoint x: 852, endPoint y: 146, distance: 7.3
click at [852, 146] on span "工作。" at bounding box center [840, 140] width 79 height 29
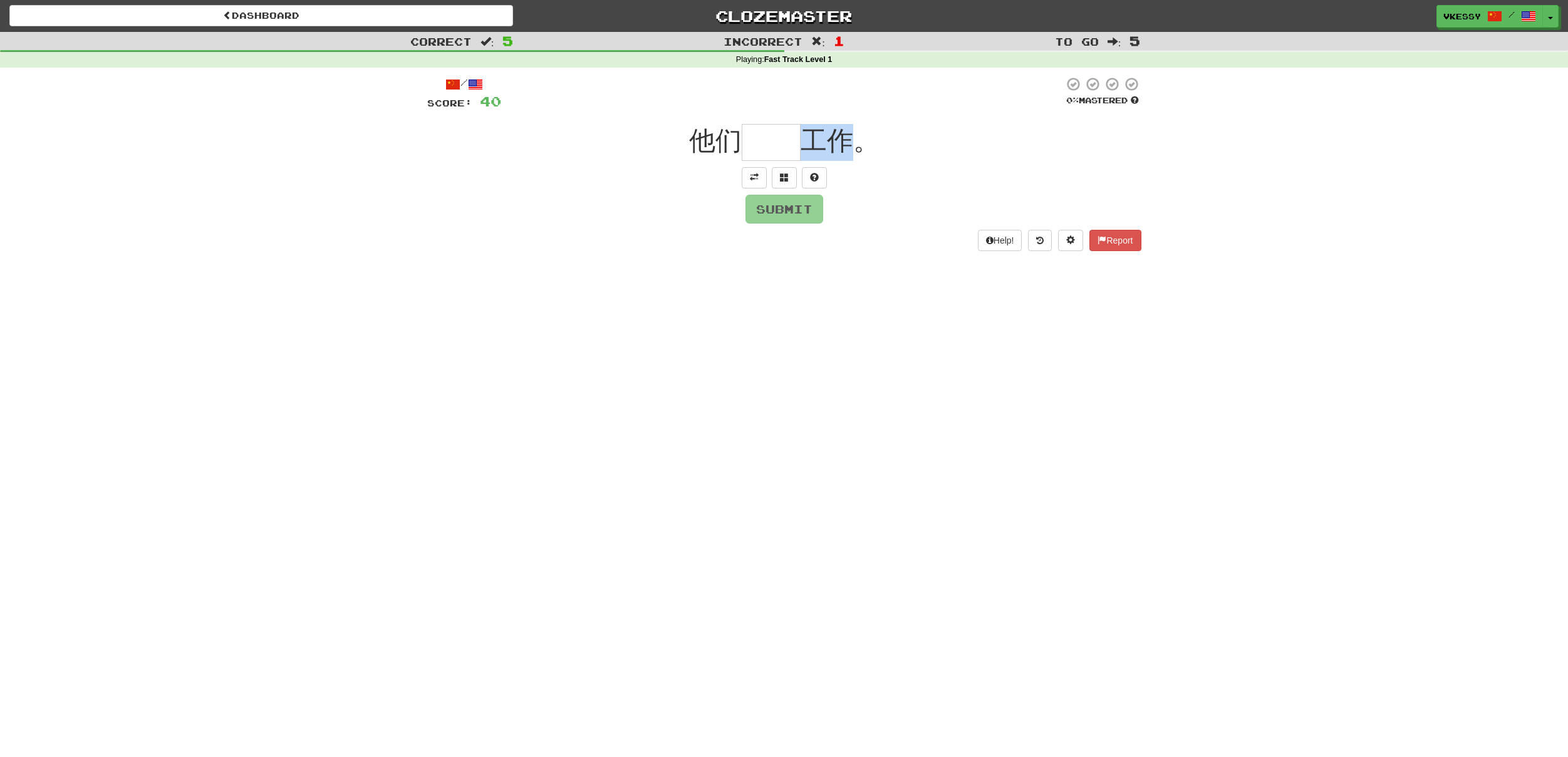
click at [852, 146] on span "工作。" at bounding box center [840, 140] width 79 height 29
click at [767, 134] on input "text" at bounding box center [771, 142] width 59 height 37
click at [754, 176] on span at bounding box center [754, 177] width 9 height 9
click at [764, 144] on input "text" at bounding box center [771, 142] width 59 height 37
type input "**"
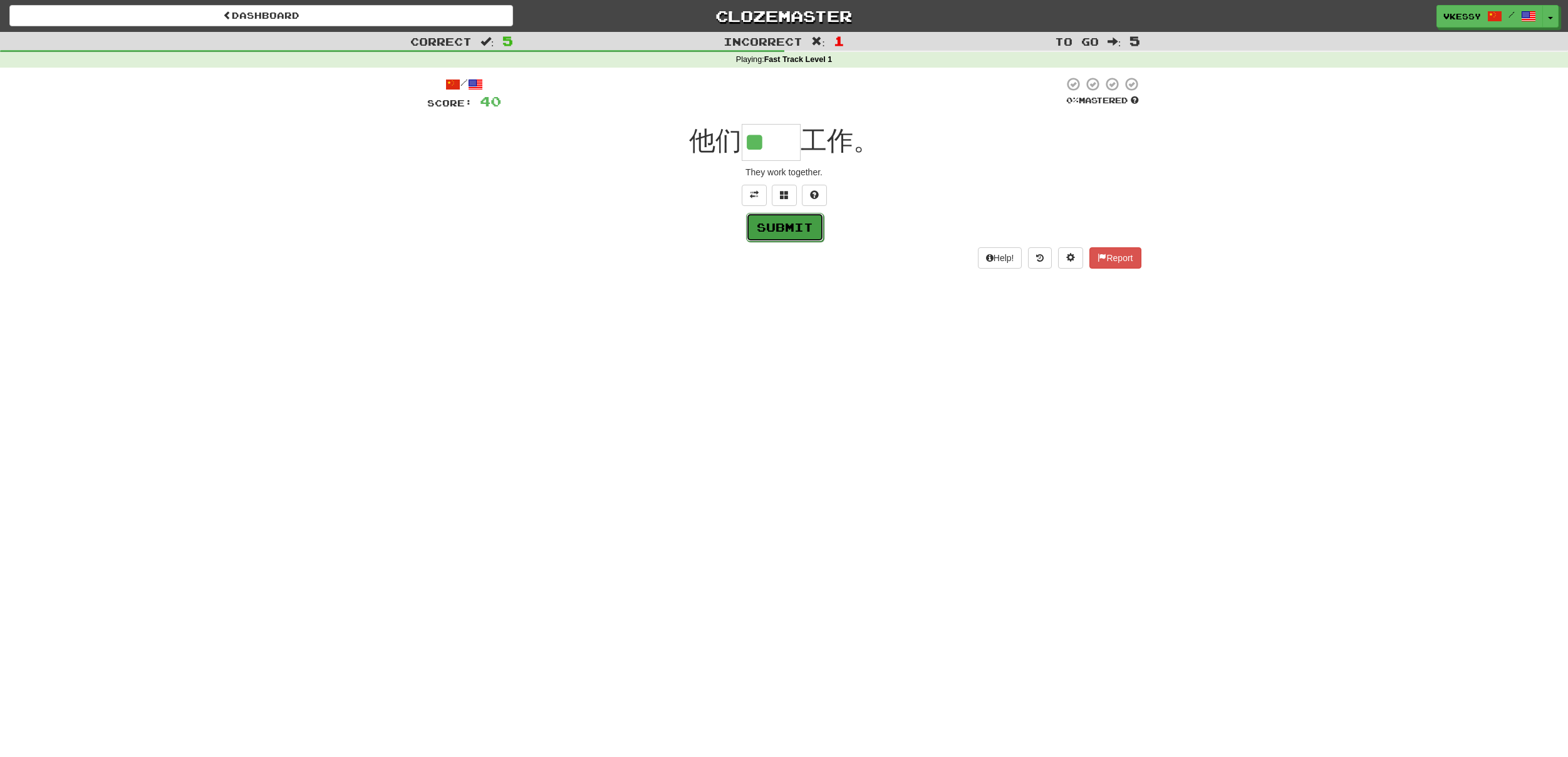
click at [796, 226] on button "Submit" at bounding box center [784, 227] width 78 height 29
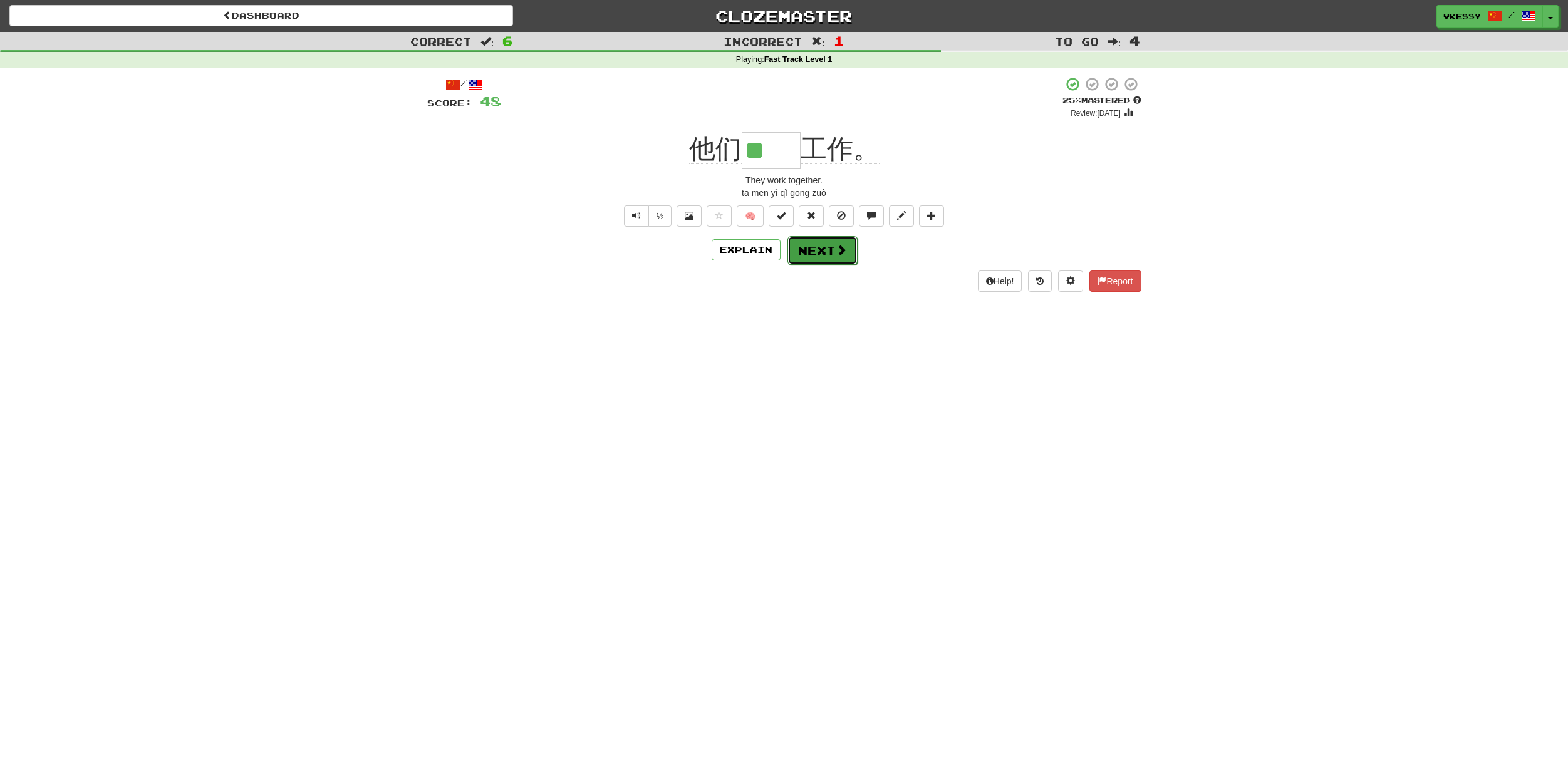
click at [808, 243] on button "Next" at bounding box center [822, 250] width 70 height 29
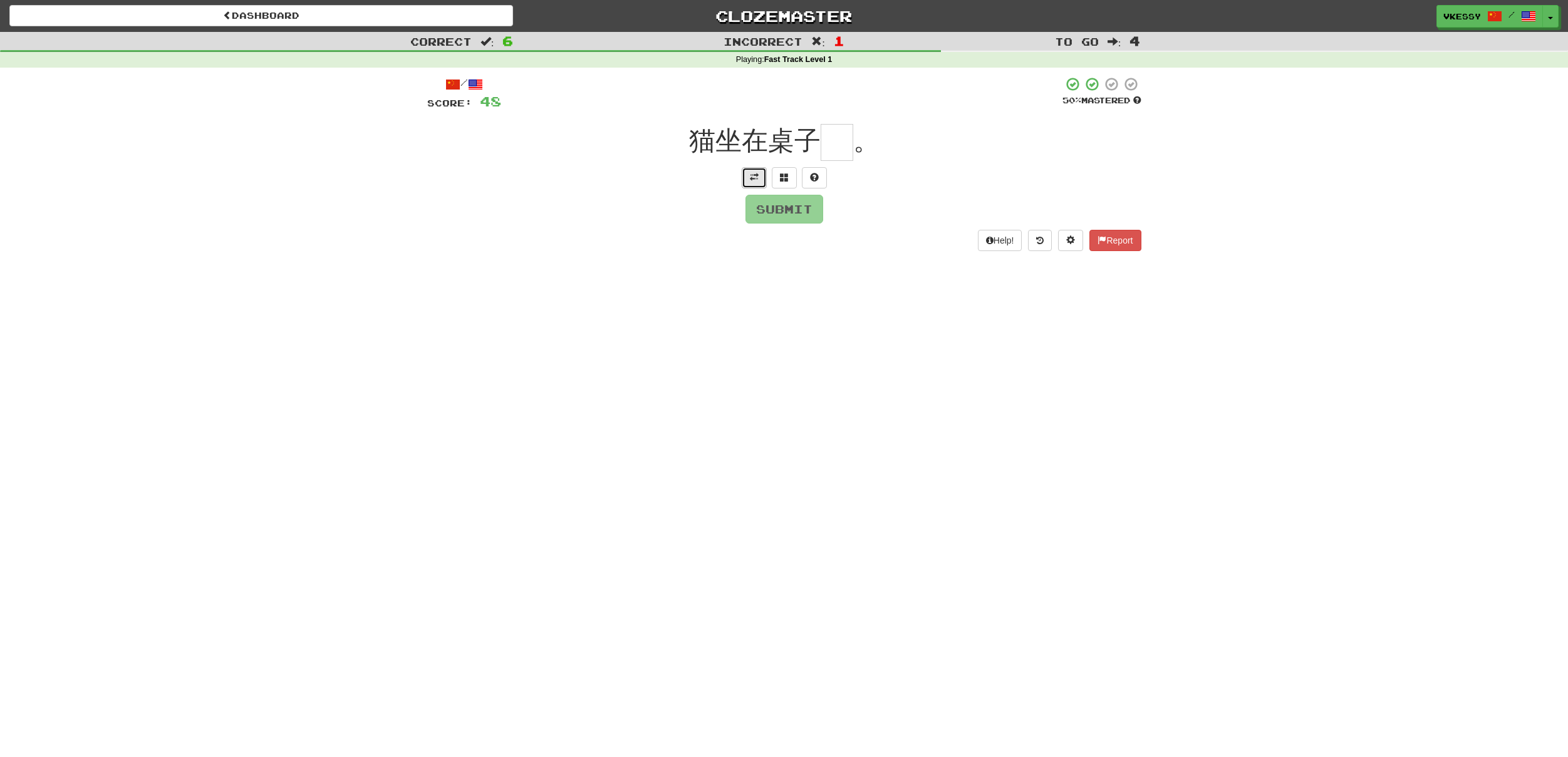
click at [754, 176] on span at bounding box center [754, 177] width 9 height 9
click at [843, 140] on input "text" at bounding box center [837, 142] width 33 height 37
type input "*"
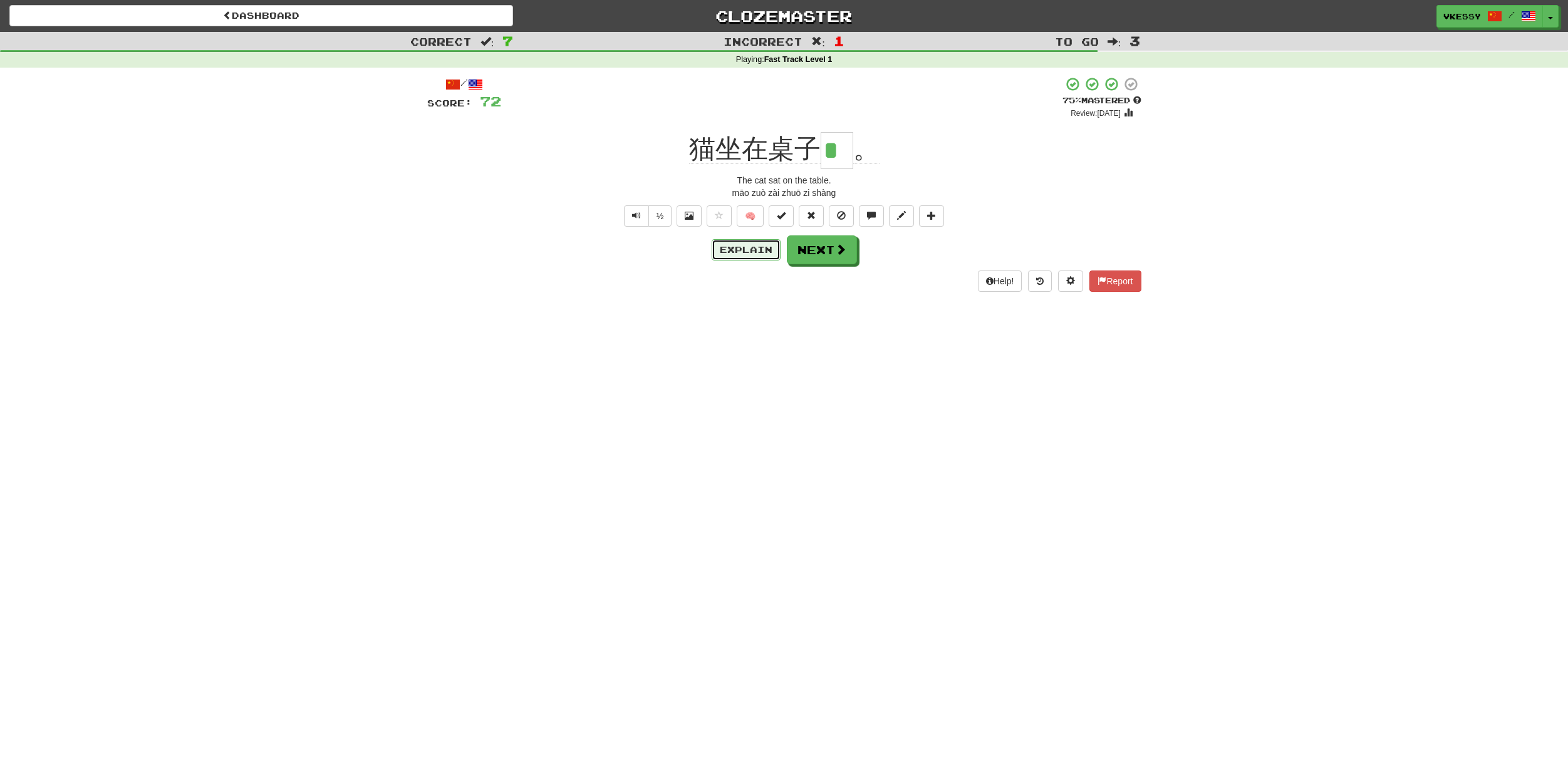
click at [763, 254] on button "Explain" at bounding box center [746, 250] width 69 height 21
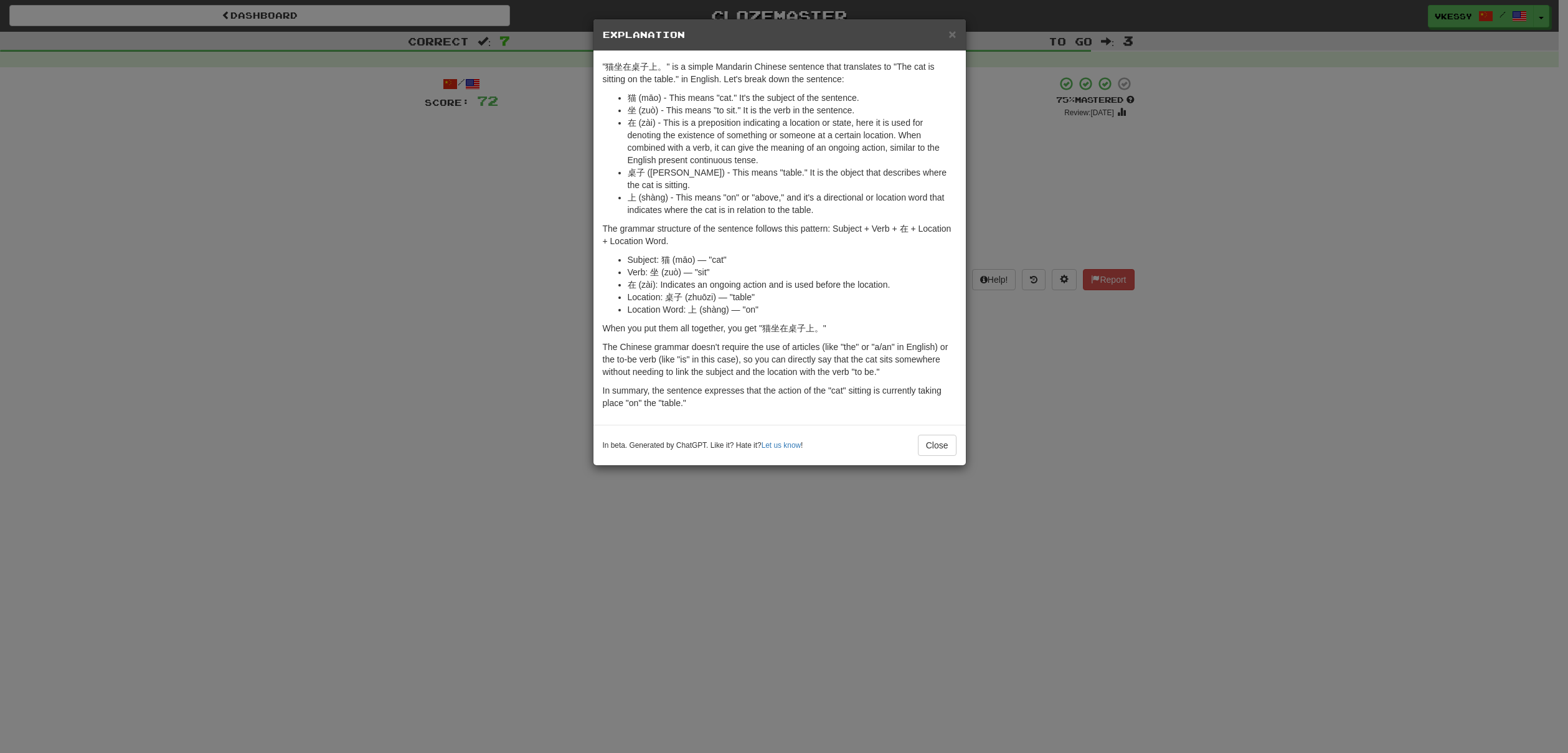
click at [940, 428] on div "In beta. Generated by ChatGPT. Like it? Hate it? Let us know ! Close" at bounding box center [780, 445] width 373 height 40
click at [942, 450] on button "Close" at bounding box center [937, 445] width 39 height 21
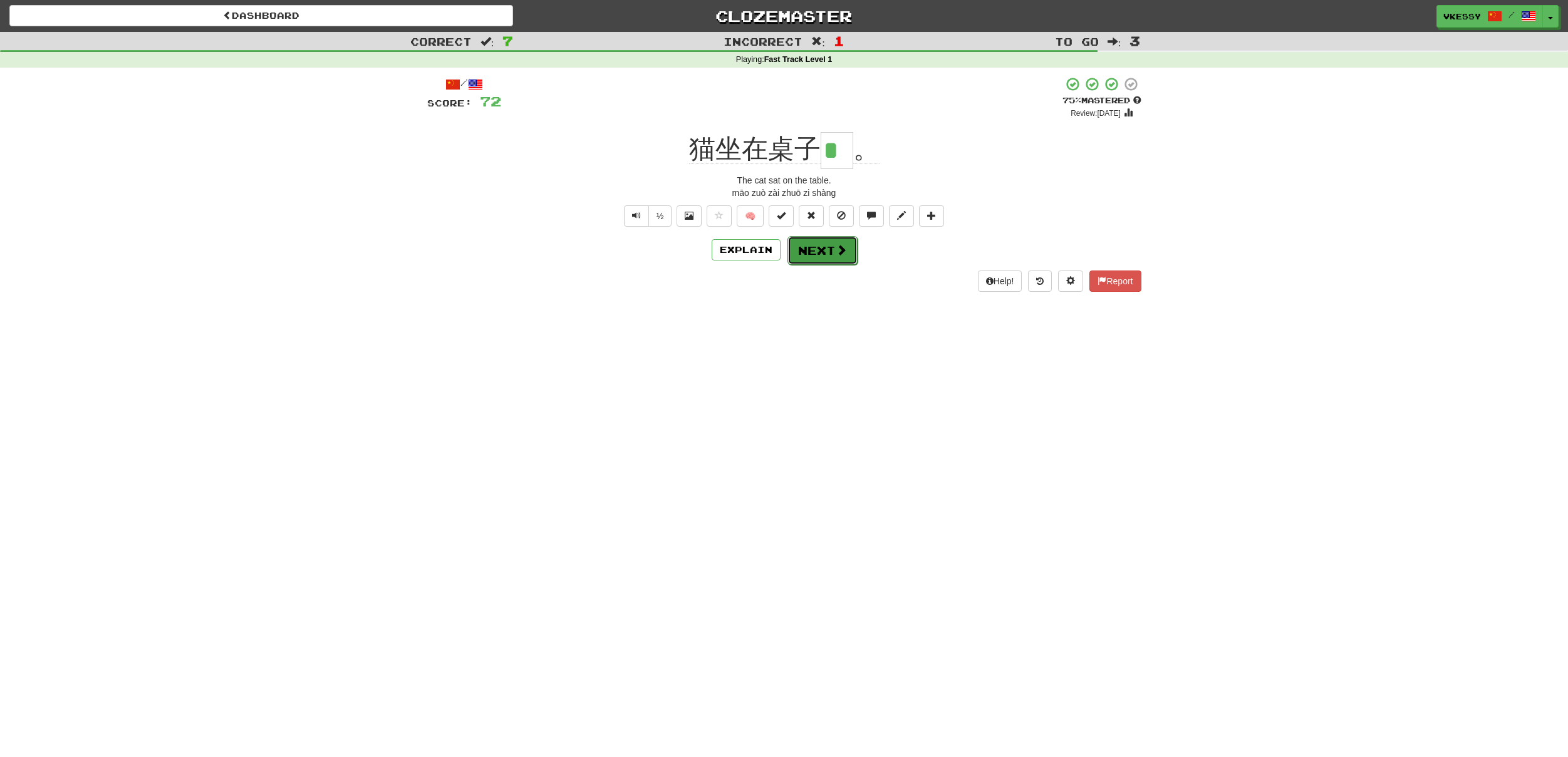
click at [828, 256] on button "Next" at bounding box center [822, 250] width 70 height 29
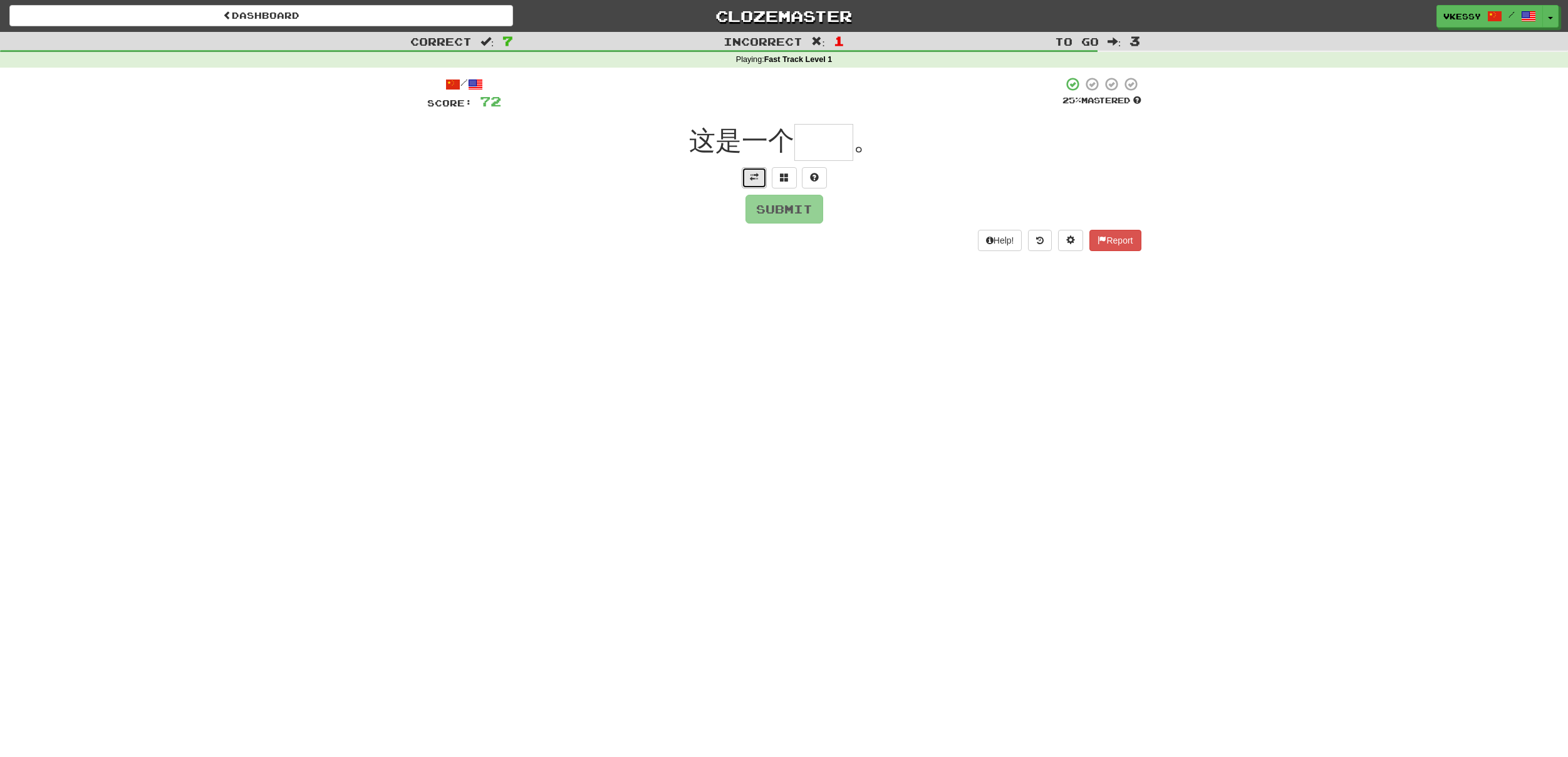
click at [749, 175] on button at bounding box center [754, 178] width 25 height 21
click at [804, 141] on input "text" at bounding box center [823, 142] width 59 height 37
type input "*"
click at [782, 197] on span at bounding box center [784, 195] width 9 height 9
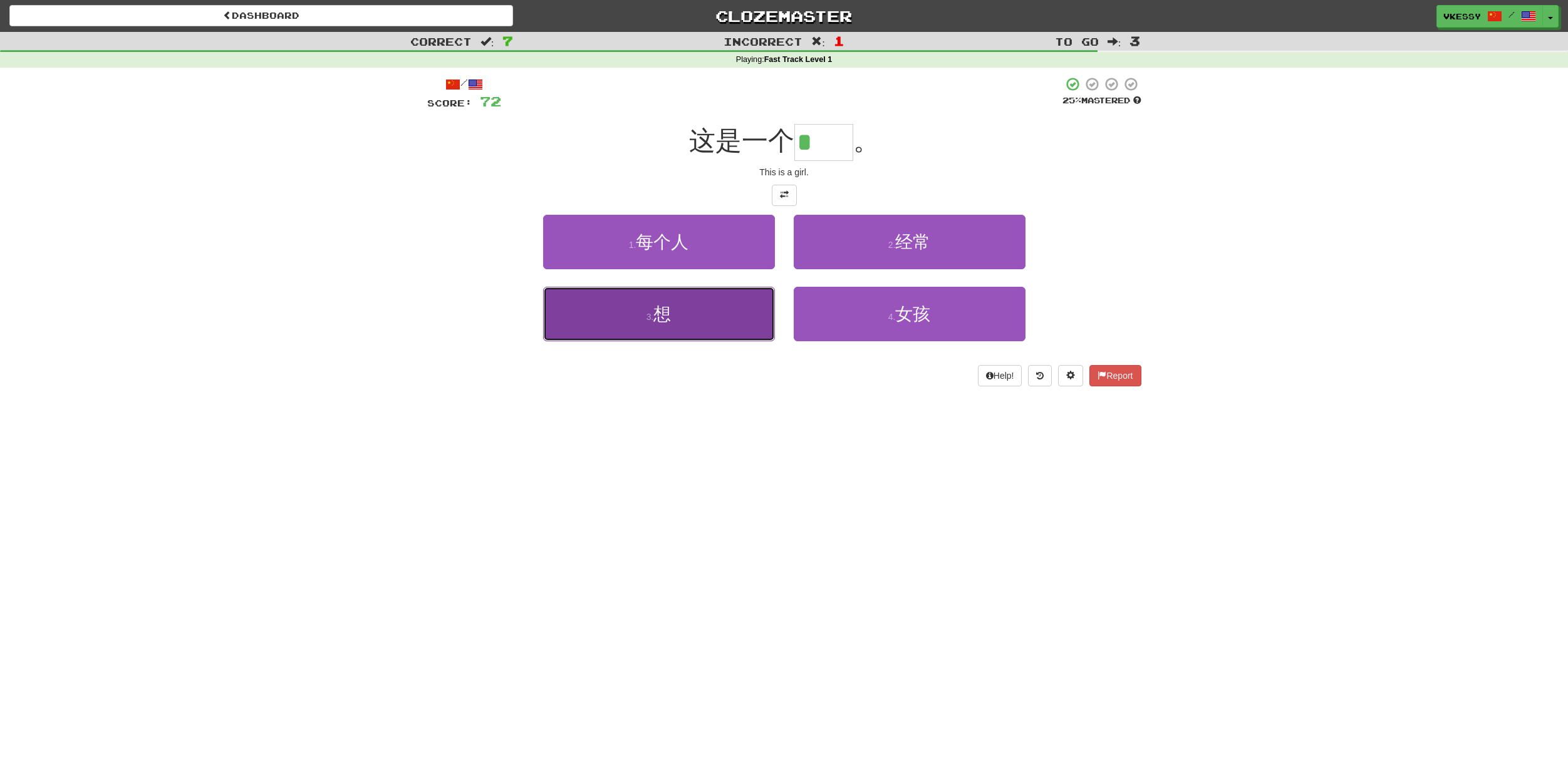
click at [657, 308] on span "想" at bounding box center [662, 313] width 18 height 19
type input "**"
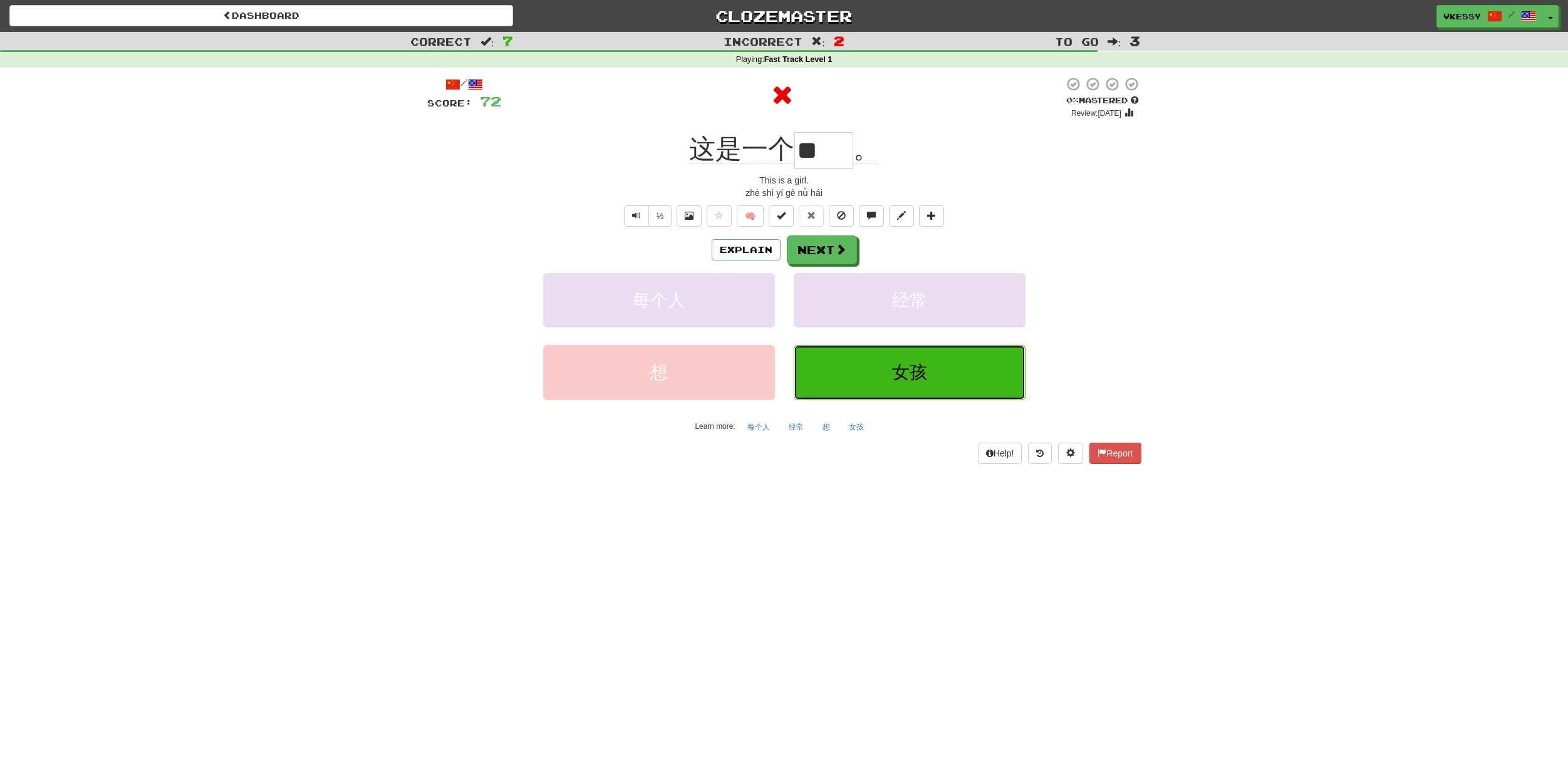
click at [939, 385] on button "女孩" at bounding box center [910, 372] width 232 height 55
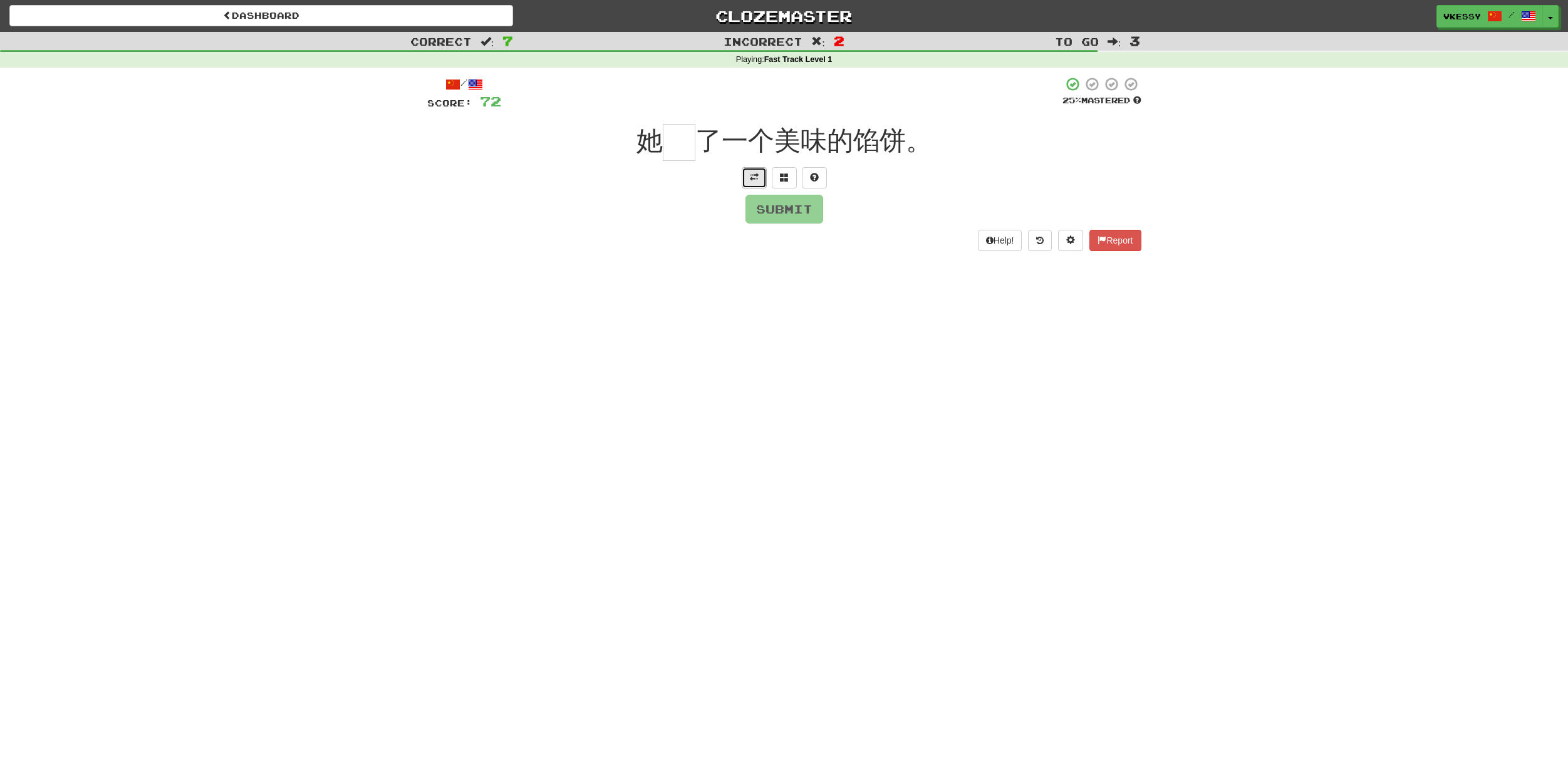
click at [760, 183] on button at bounding box center [754, 178] width 25 height 21
drag, startPoint x: 658, startPoint y: 129, endPoint x: 687, endPoint y: 154, distance: 38.3
click at [687, 154] on div "她 了一个美味的馅饼。" at bounding box center [784, 142] width 714 height 37
click at [687, 154] on input "text" at bounding box center [679, 142] width 33 height 37
type input "*"
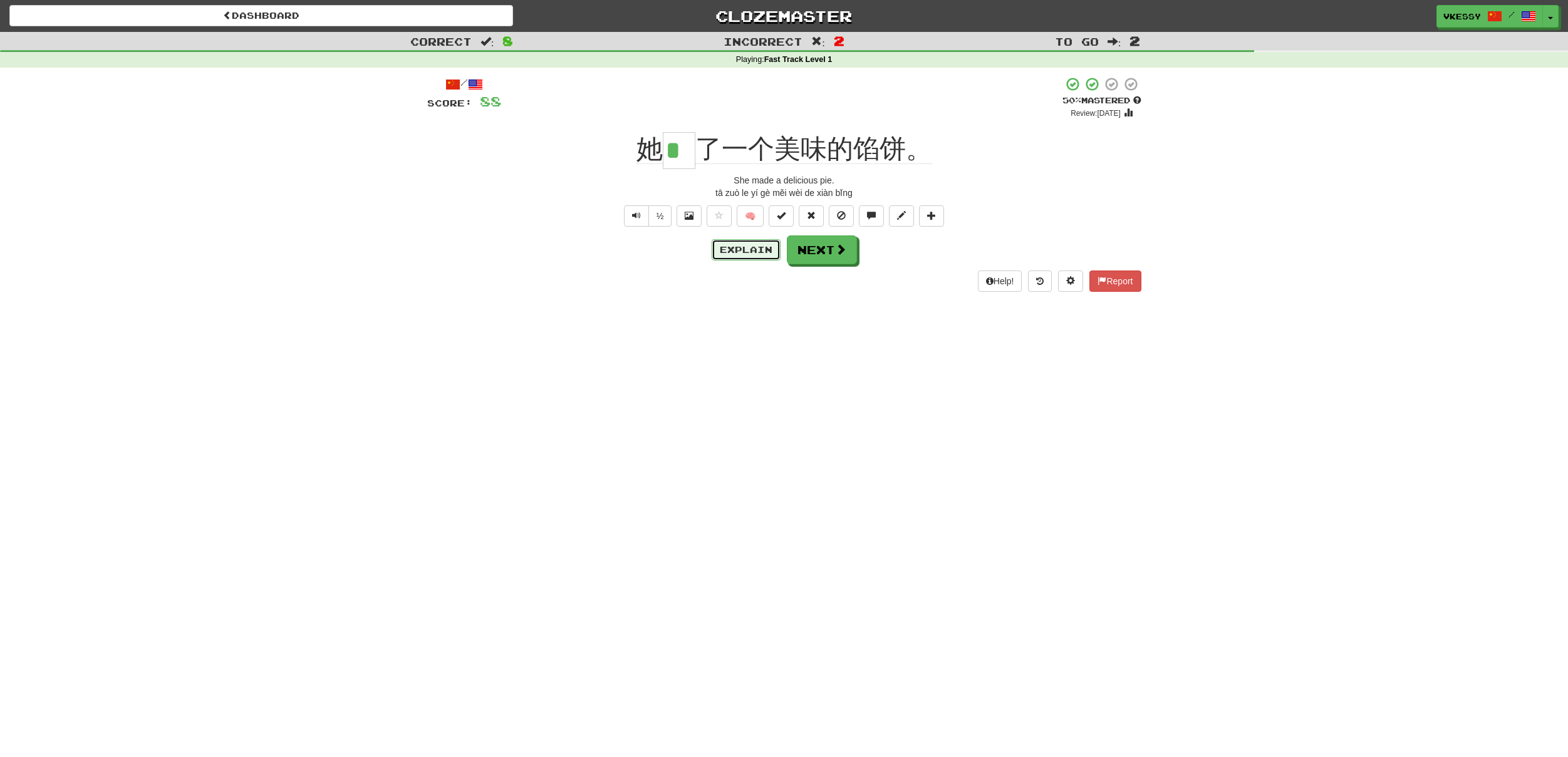
click at [757, 249] on button "Explain" at bounding box center [746, 250] width 69 height 21
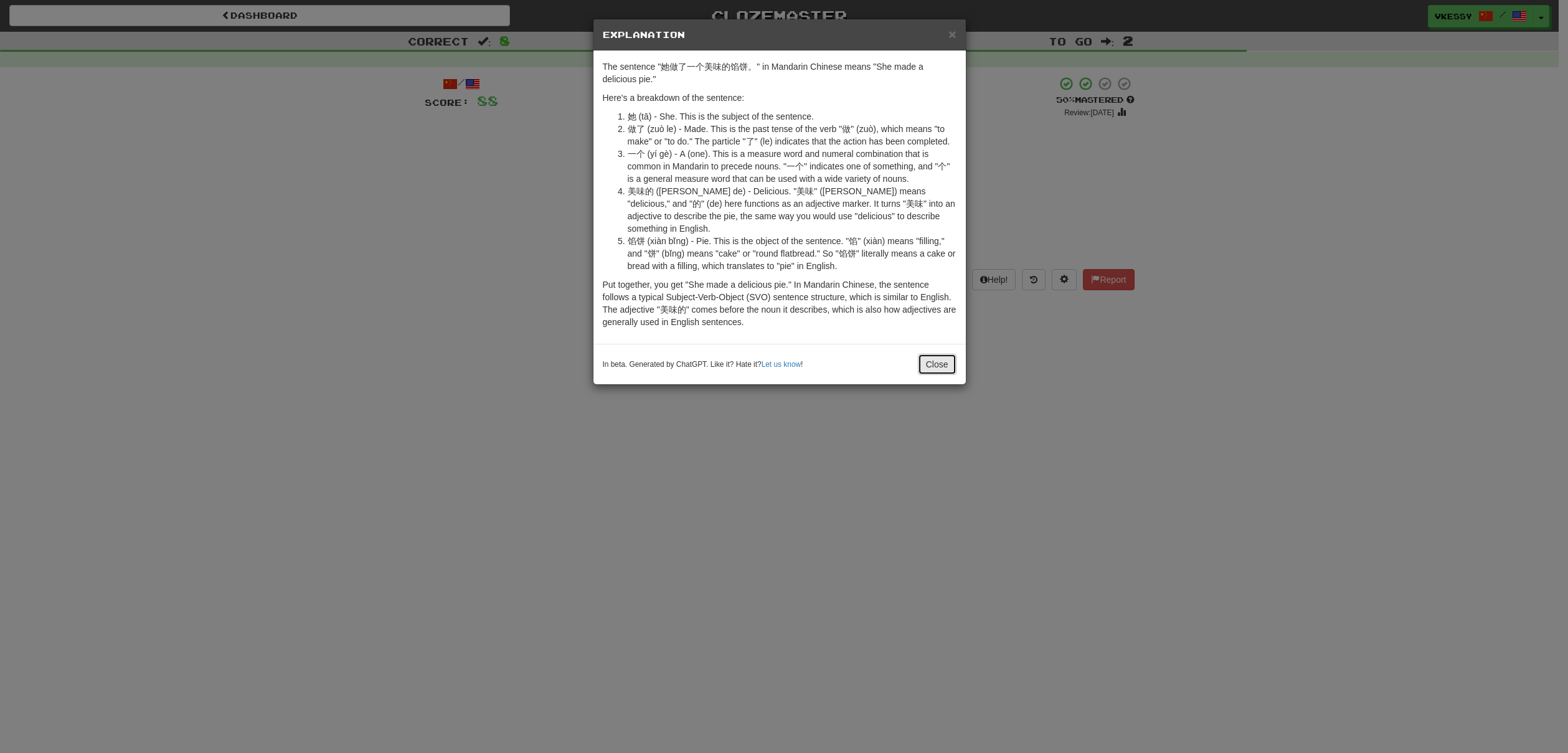
click at [939, 354] on button "Close" at bounding box center [937, 364] width 39 height 21
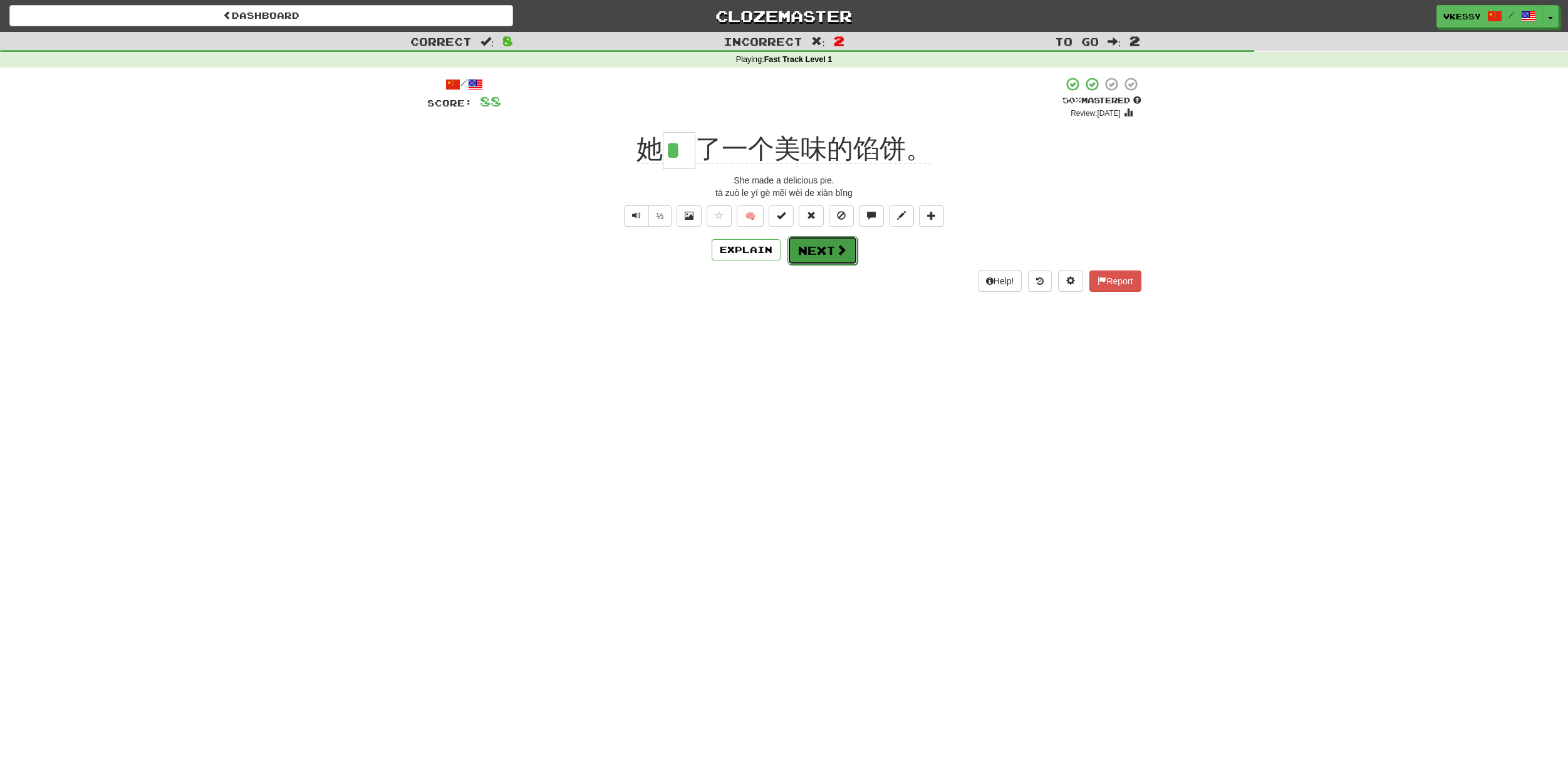
click at [852, 256] on button "Next" at bounding box center [822, 250] width 70 height 29
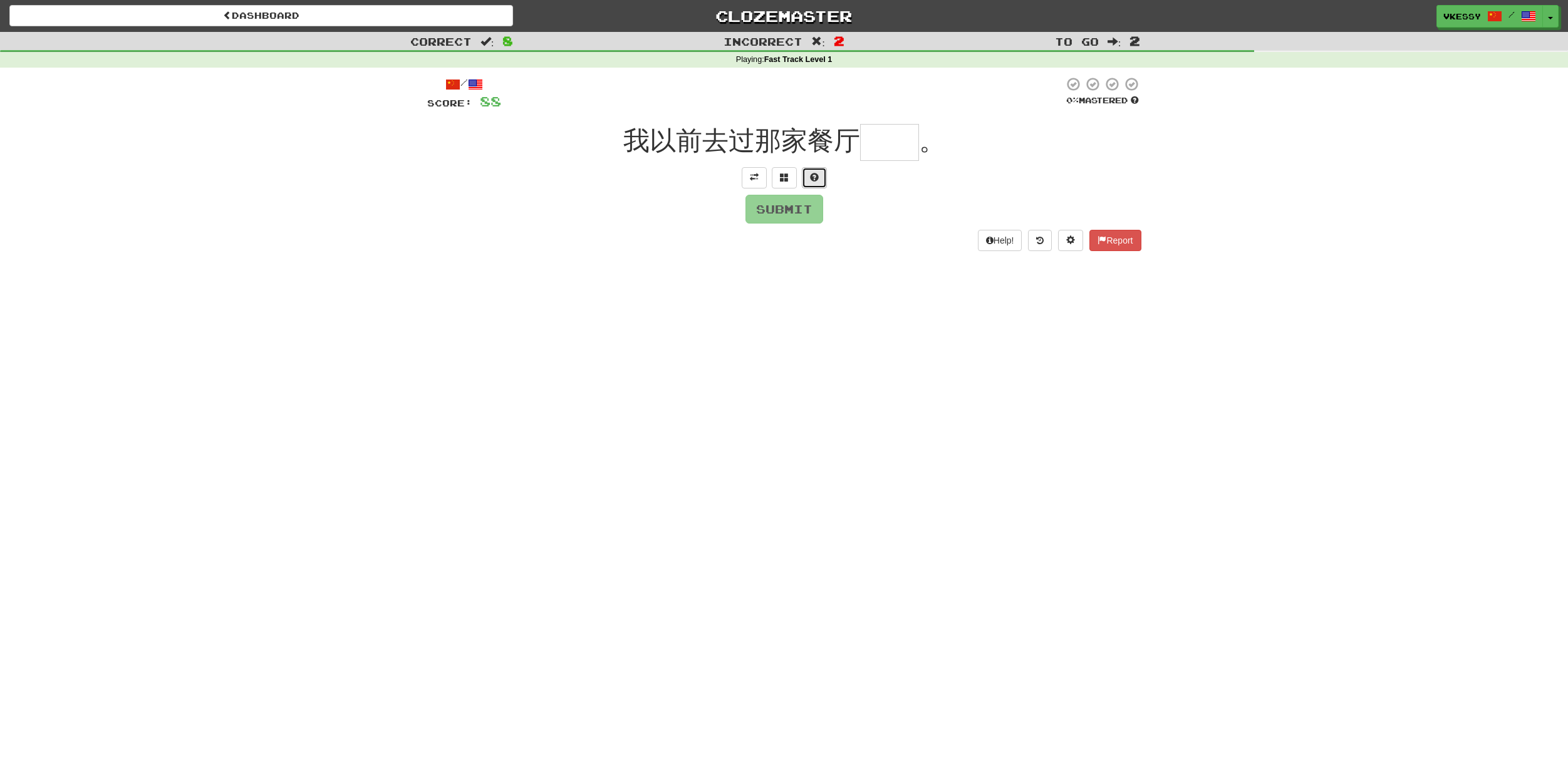
click at [818, 186] on button at bounding box center [814, 178] width 25 height 21
click at [757, 181] on button at bounding box center [769, 178] width 25 height 21
click at [796, 194] on span at bounding box center [799, 195] width 9 height 9
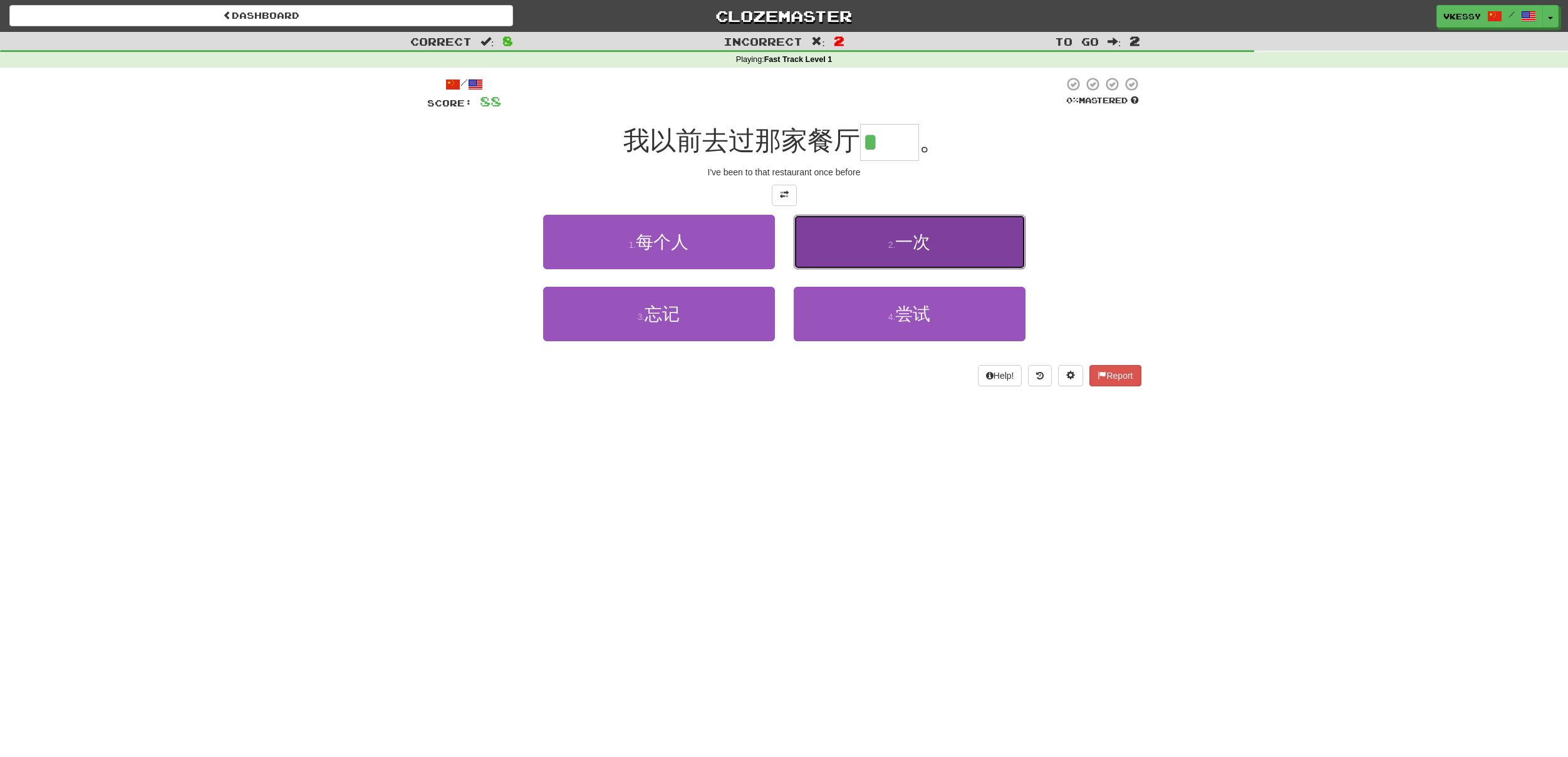
click at [905, 236] on span "一次" at bounding box center [912, 242] width 35 height 19
type input "**"
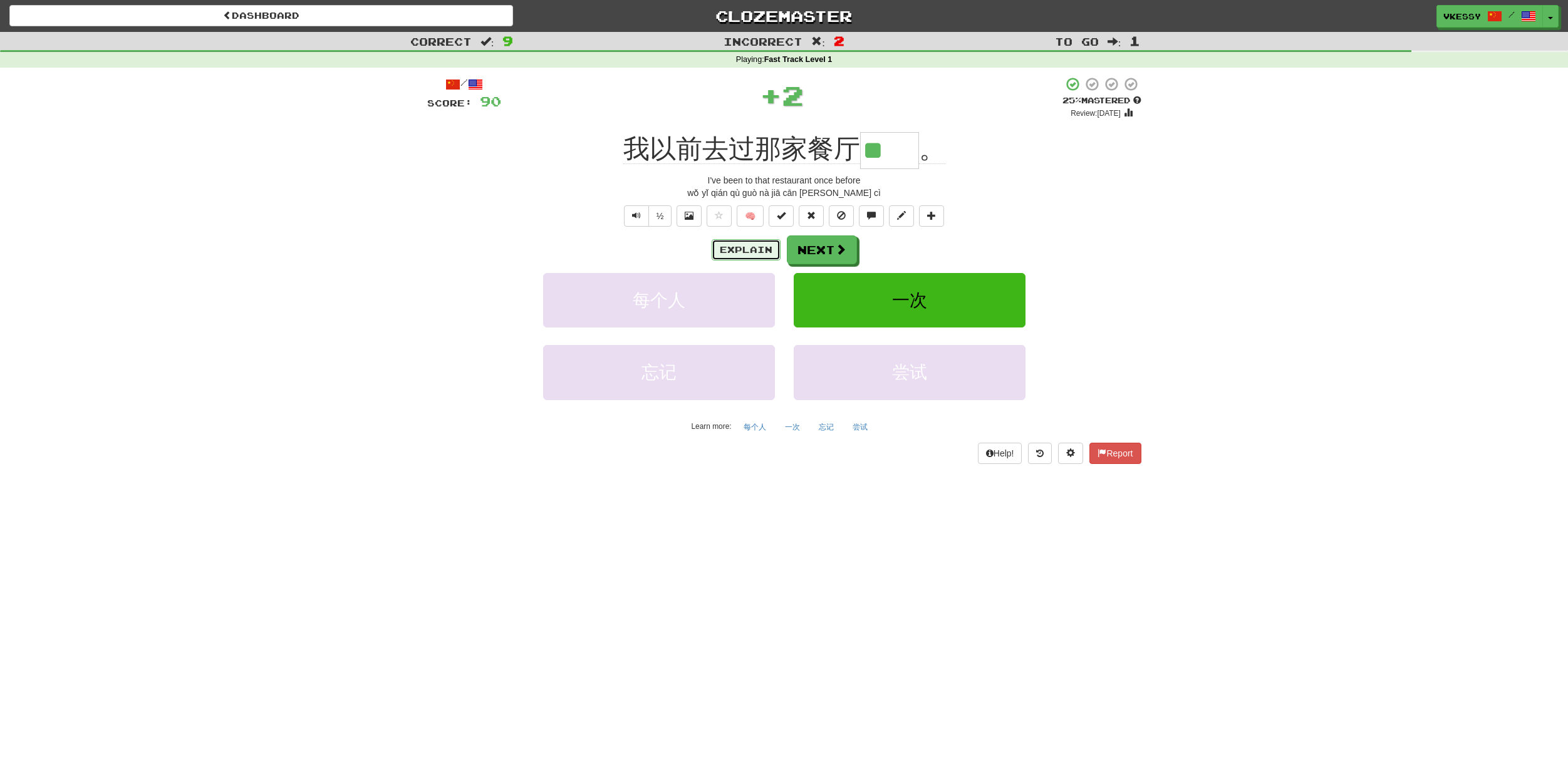
click at [743, 245] on button "Explain" at bounding box center [746, 250] width 69 height 21
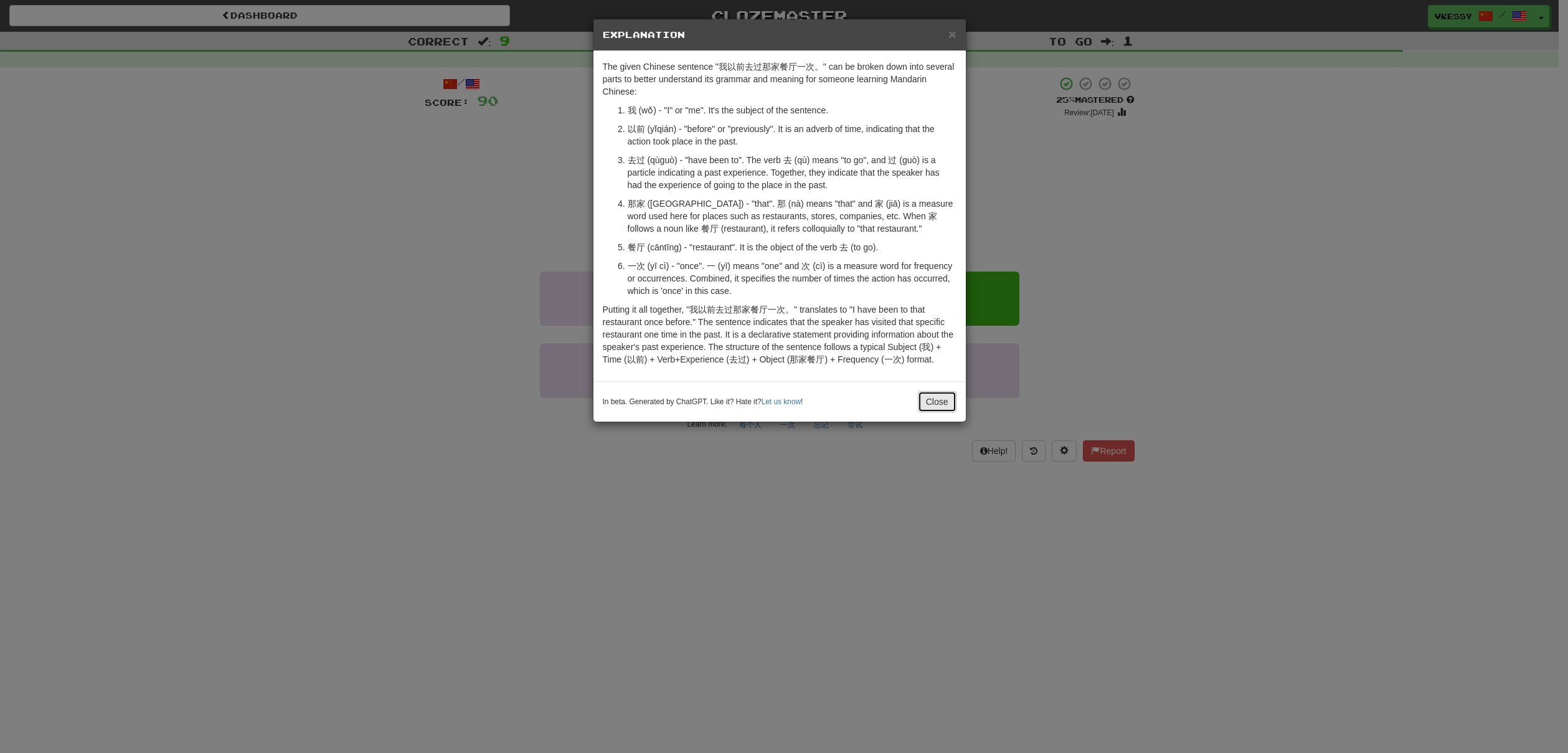
click at [931, 392] on button "Close" at bounding box center [937, 402] width 39 height 21
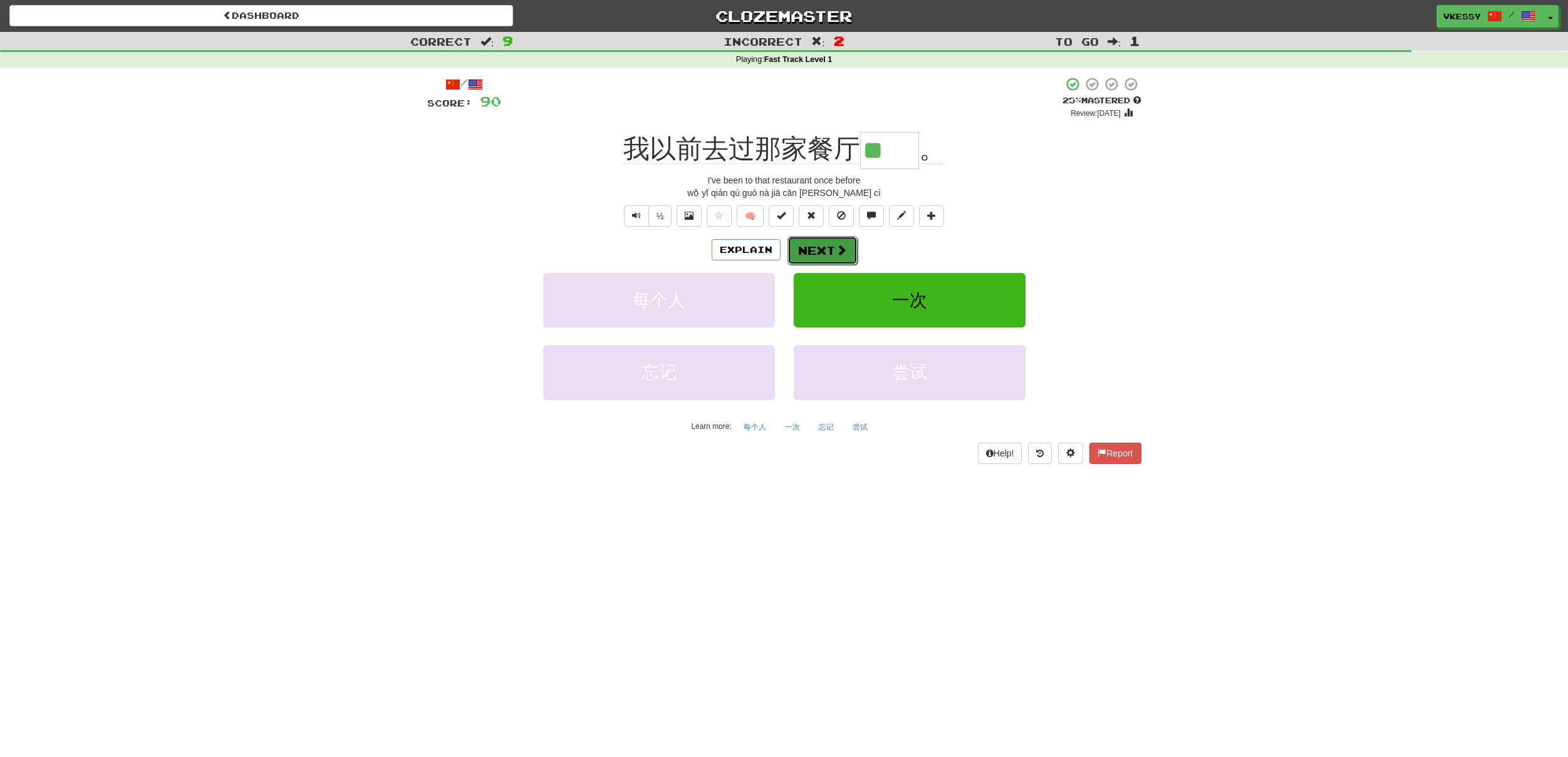
click at [802, 245] on button "Next" at bounding box center [822, 250] width 70 height 29
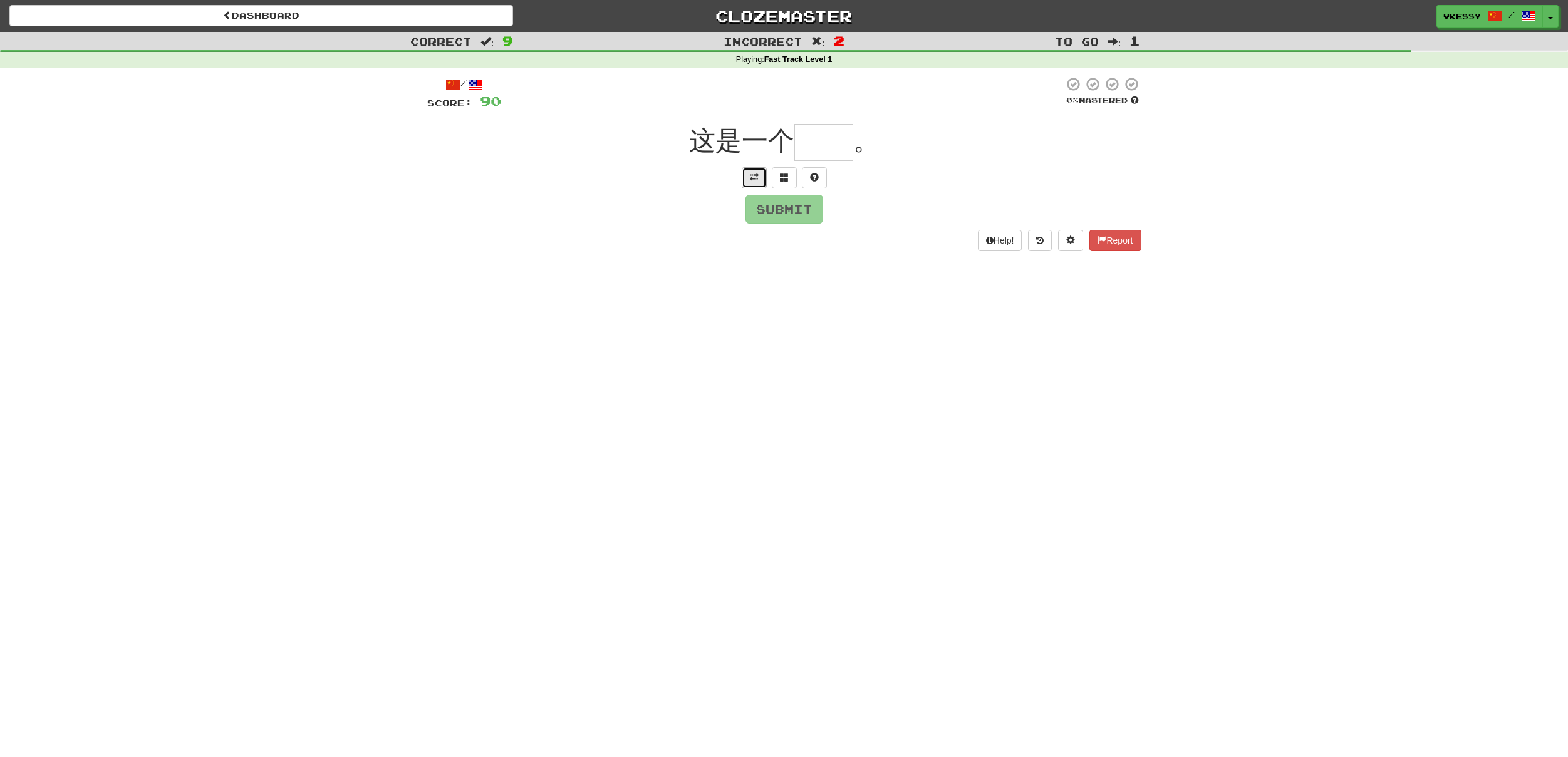
click at [755, 187] on button at bounding box center [754, 178] width 25 height 21
click at [808, 153] on input "text" at bounding box center [823, 142] width 59 height 37
drag, startPoint x: 792, startPoint y: 201, endPoint x: 813, endPoint y: 189, distance: 24.2
click at [794, 201] on button at bounding box center [784, 195] width 25 height 21
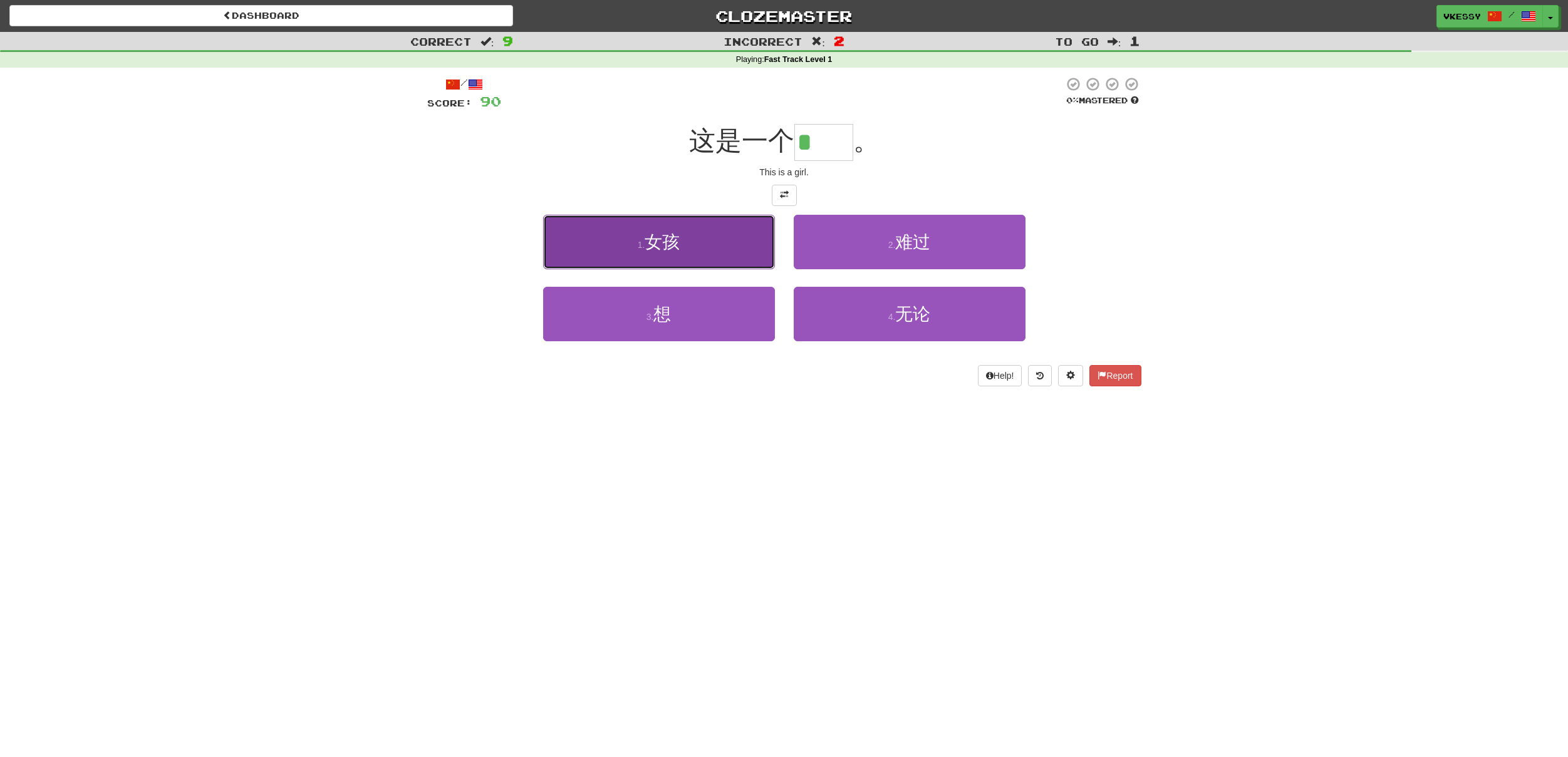
click at [673, 252] on button "1 . 女孩" at bounding box center [659, 242] width 232 height 55
type input "**"
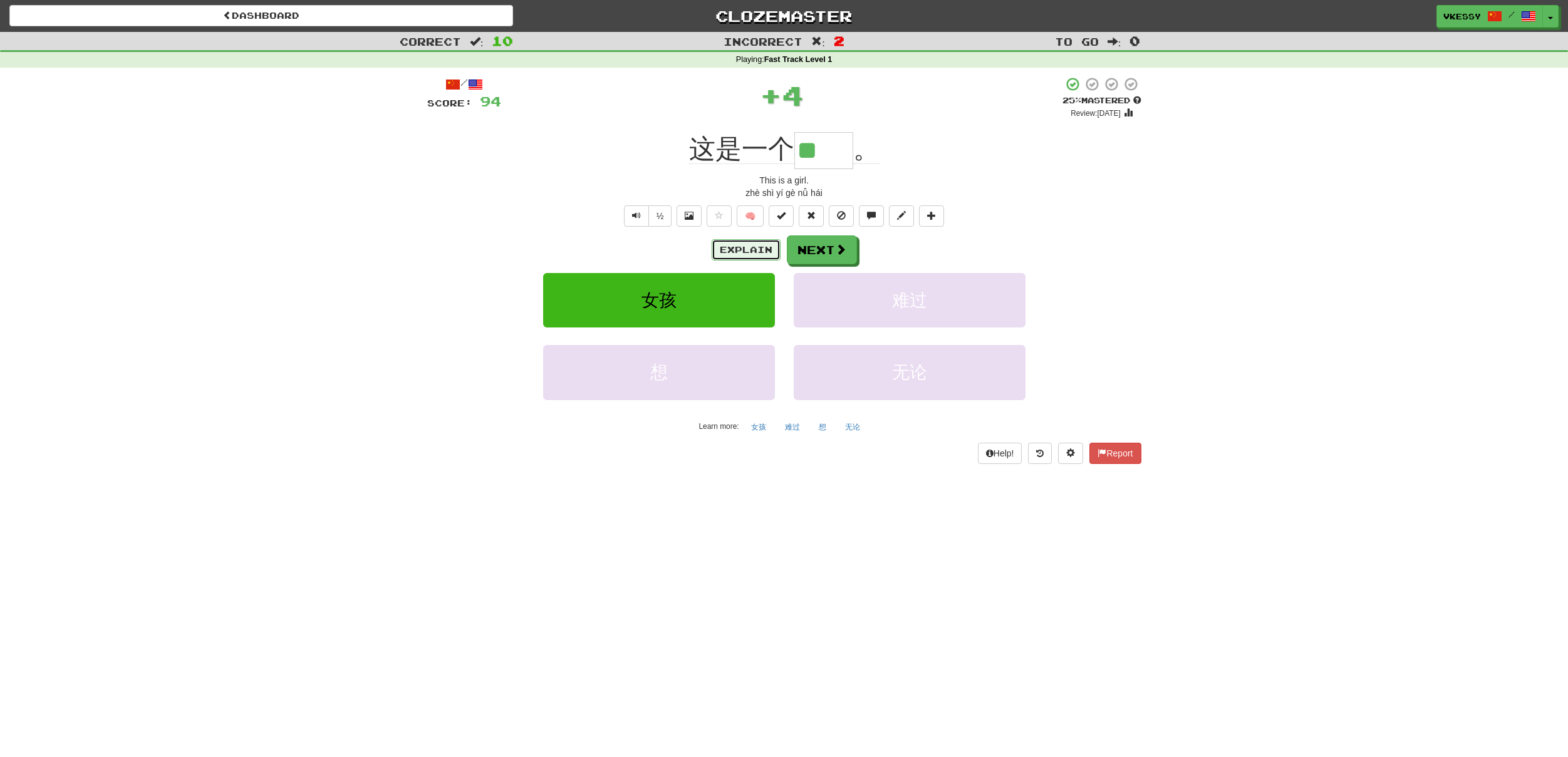
click at [741, 245] on button "Explain" at bounding box center [746, 250] width 69 height 21
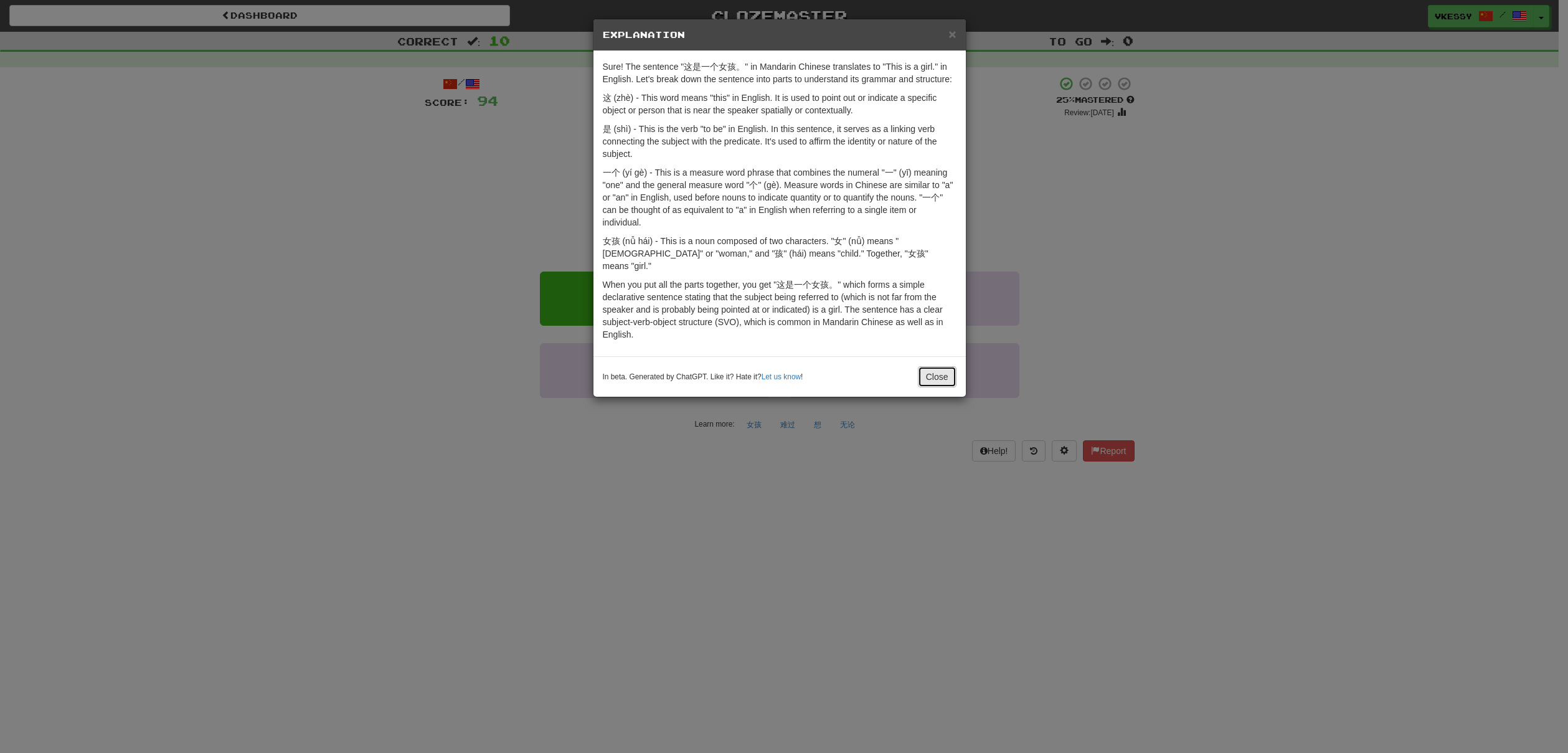
click at [948, 366] on button "Close" at bounding box center [937, 377] width 39 height 21
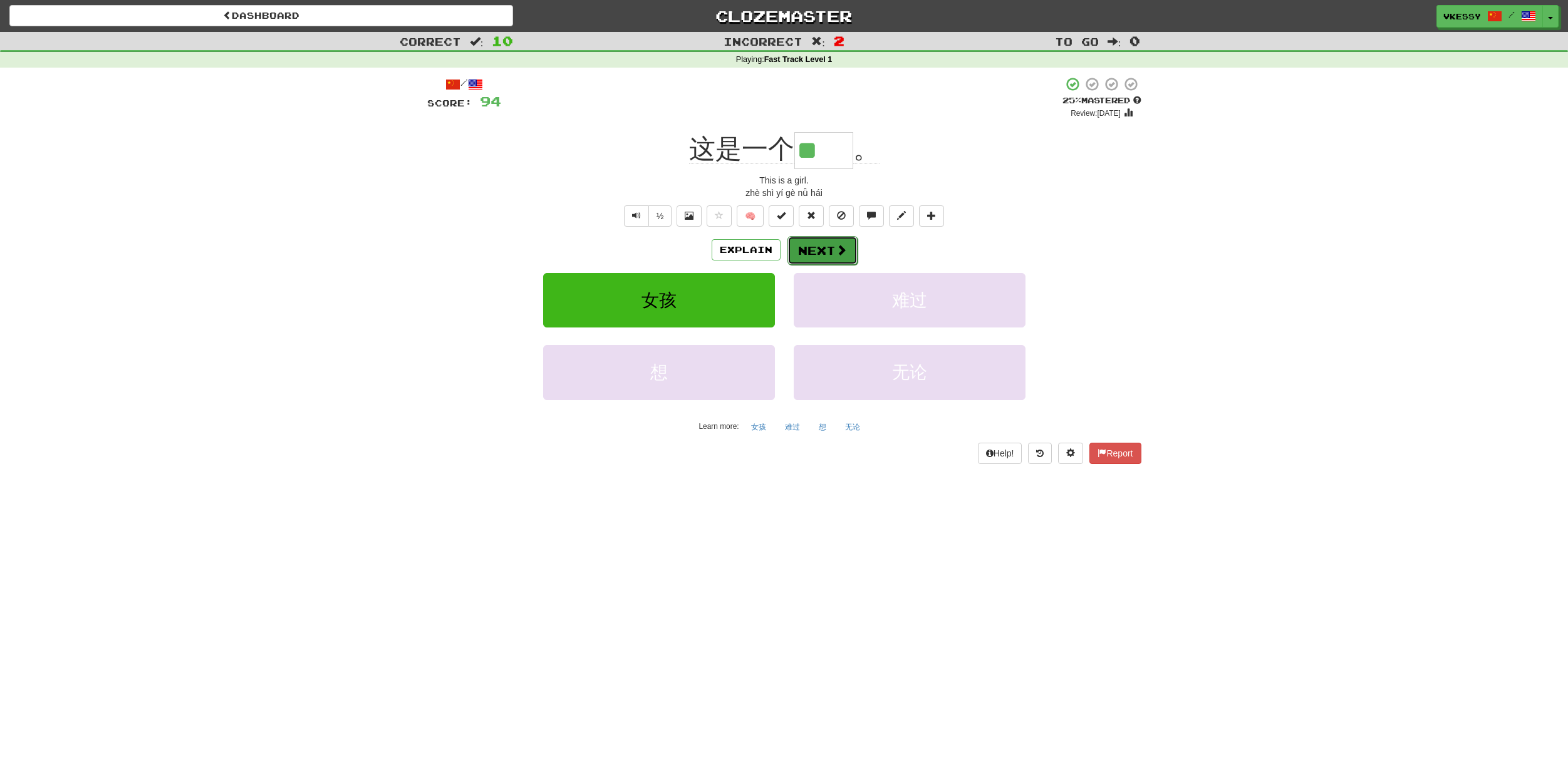
click at [804, 254] on button "Next" at bounding box center [822, 250] width 70 height 29
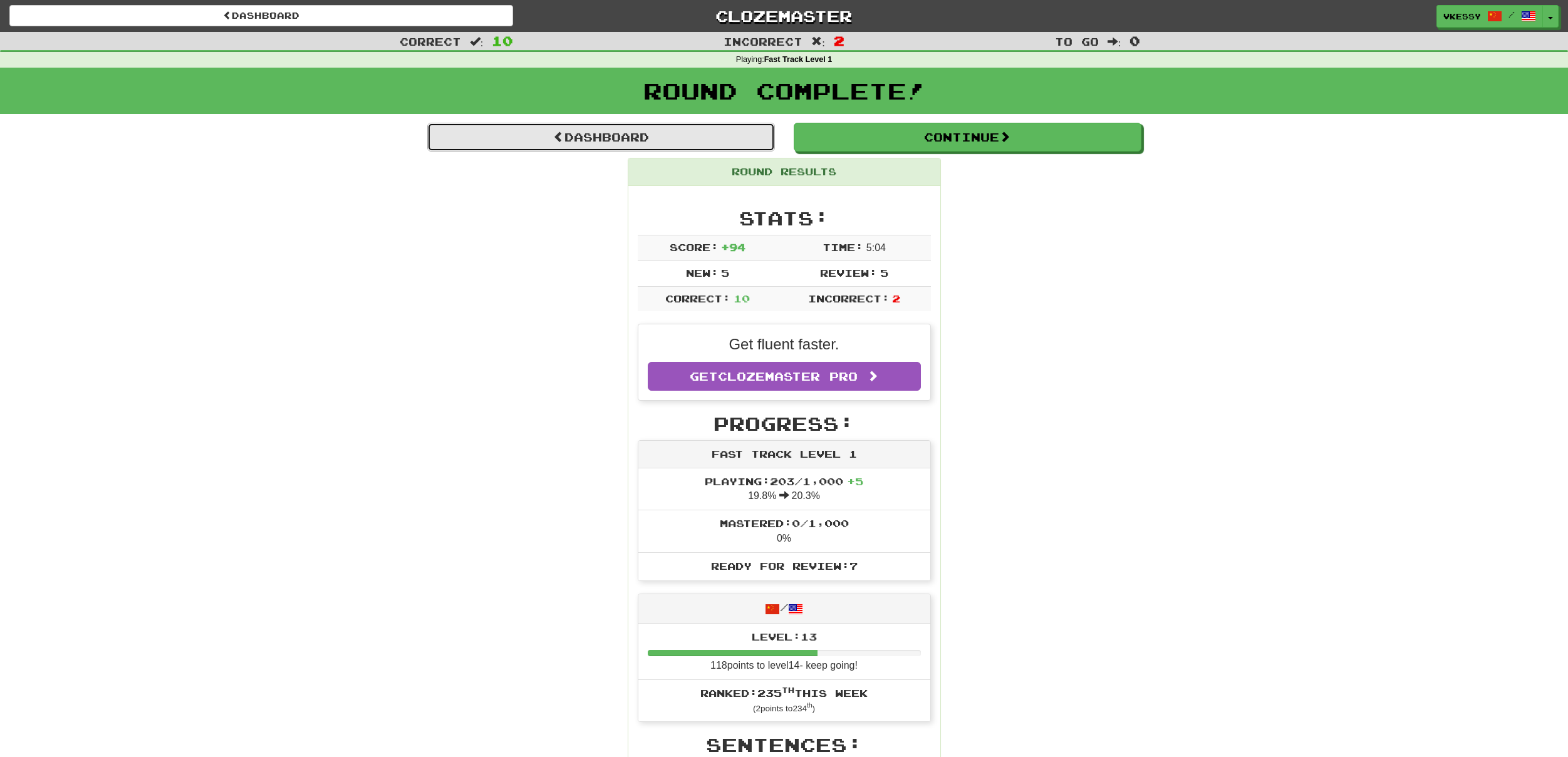
click at [673, 146] on link "Dashboard" at bounding box center [601, 137] width 348 height 29
